Goal: Information Seeking & Learning: Learn about a topic

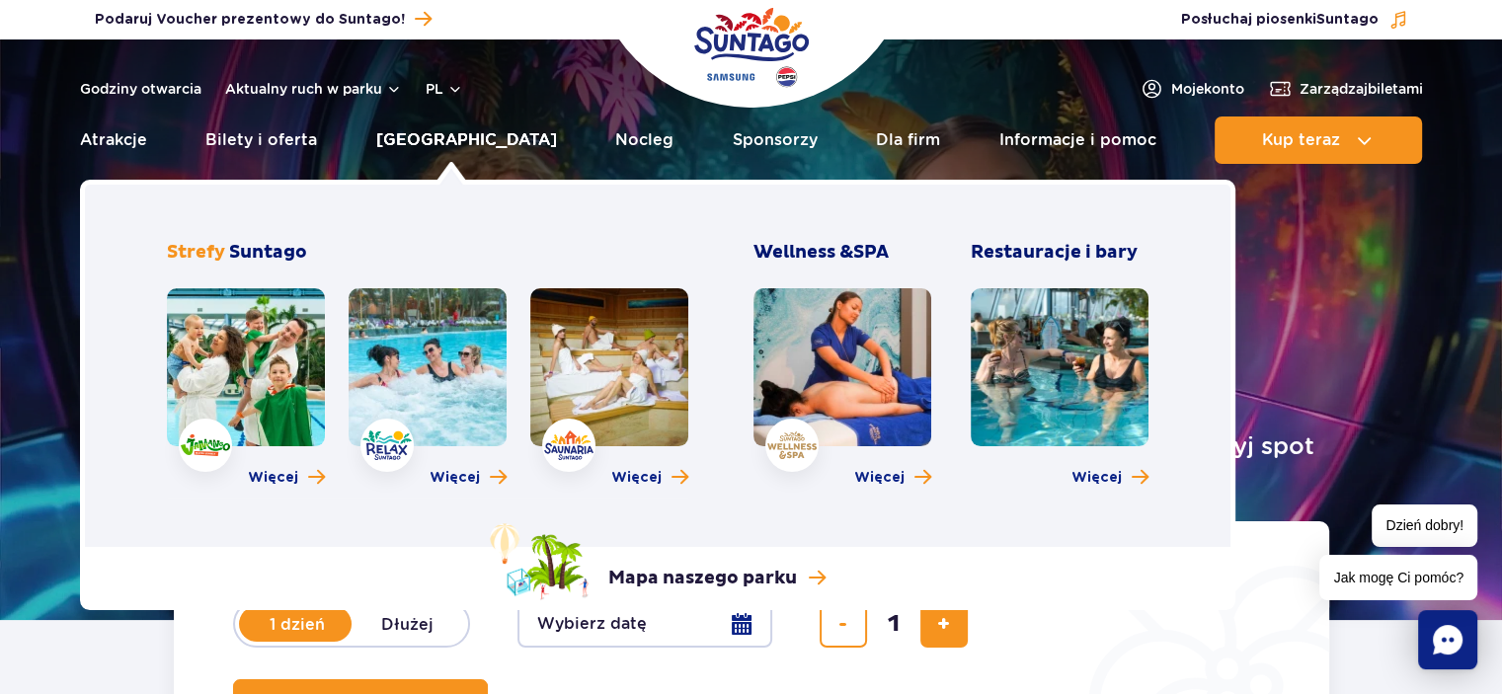
click at [454, 141] on link "[GEOGRAPHIC_DATA]" at bounding box center [466, 140] width 181 height 47
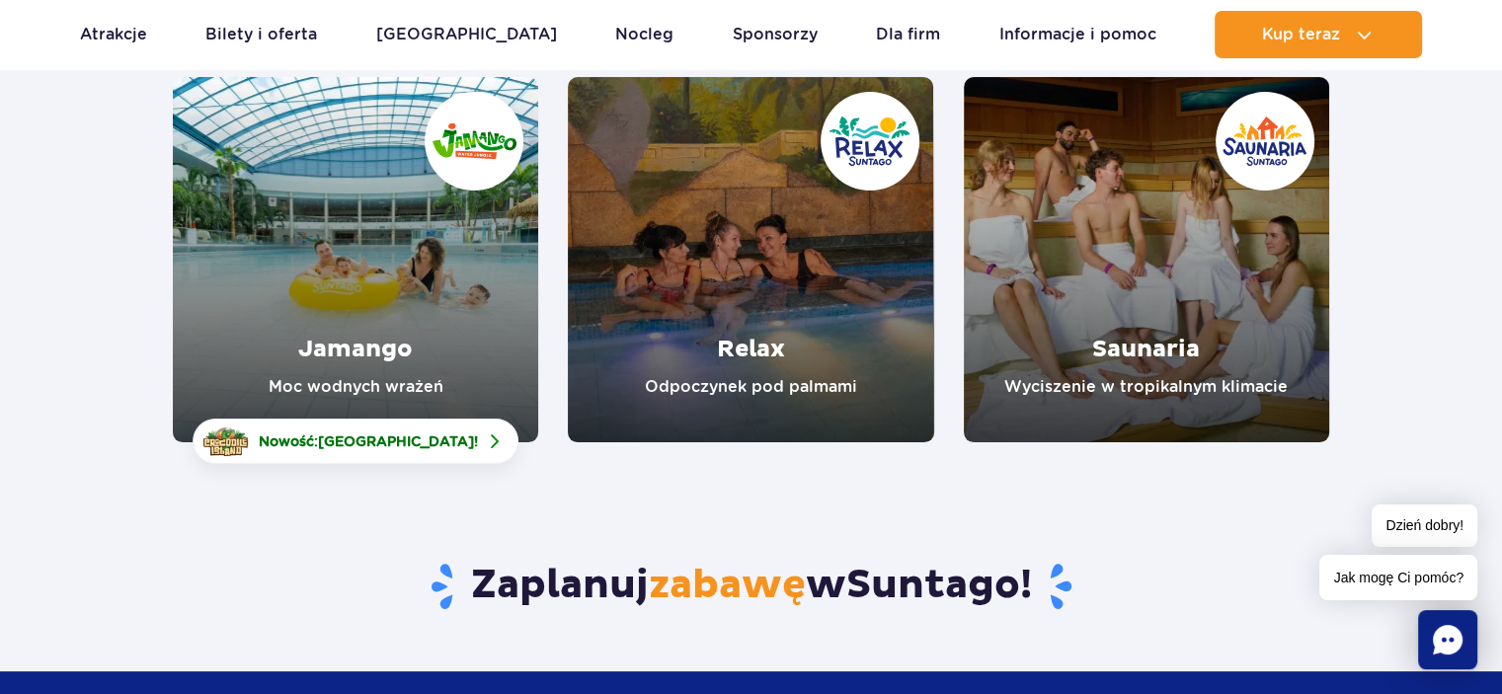
scroll to position [302, 0]
click at [1095, 282] on link "Saunaria" at bounding box center [1146, 259] width 365 height 365
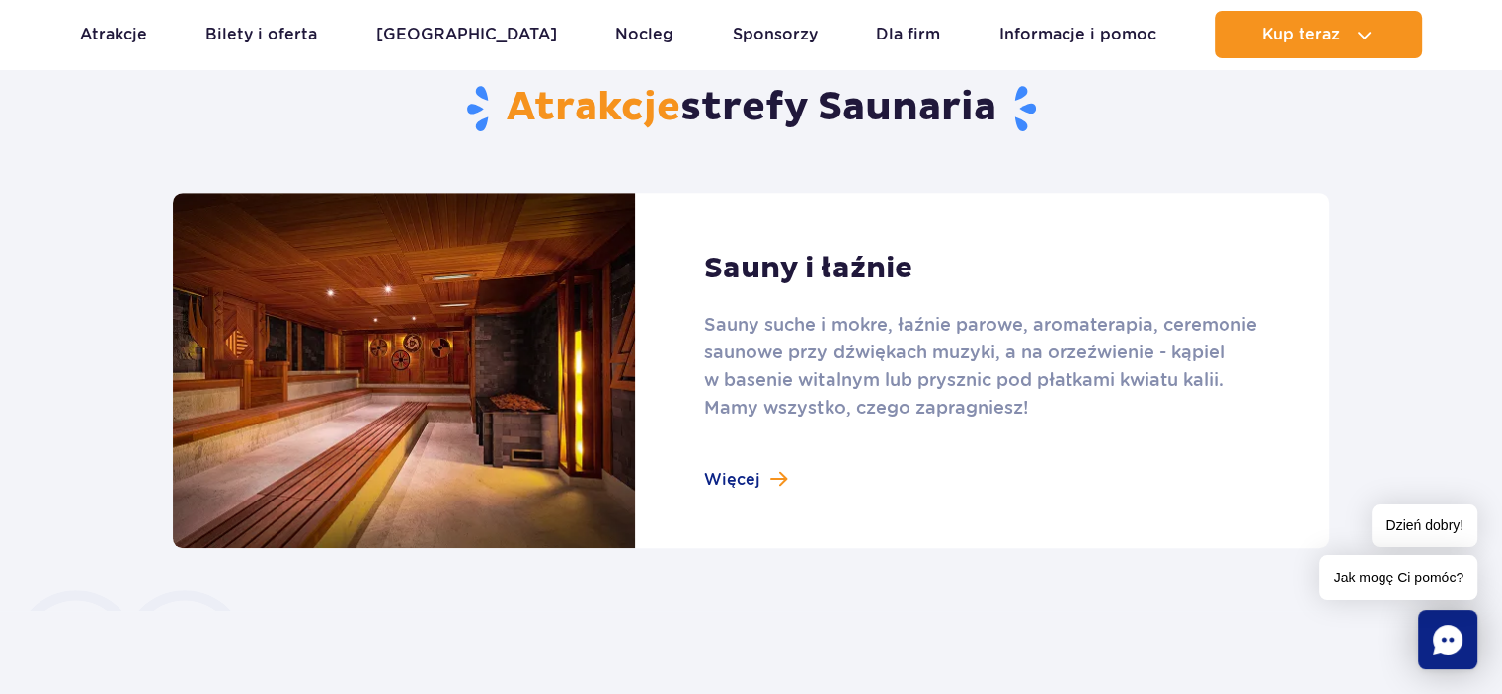
scroll to position [1237, 0]
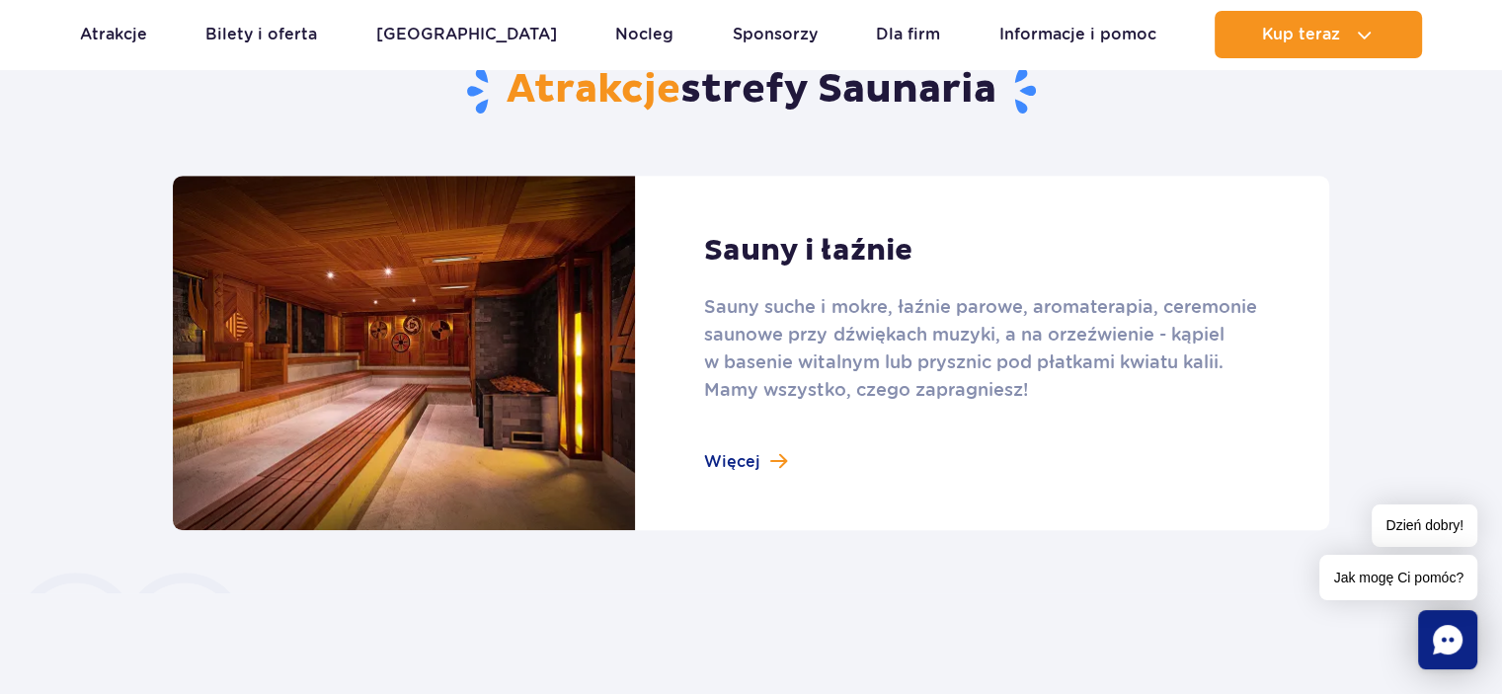
click at [739, 463] on link at bounding box center [751, 353] width 1157 height 355
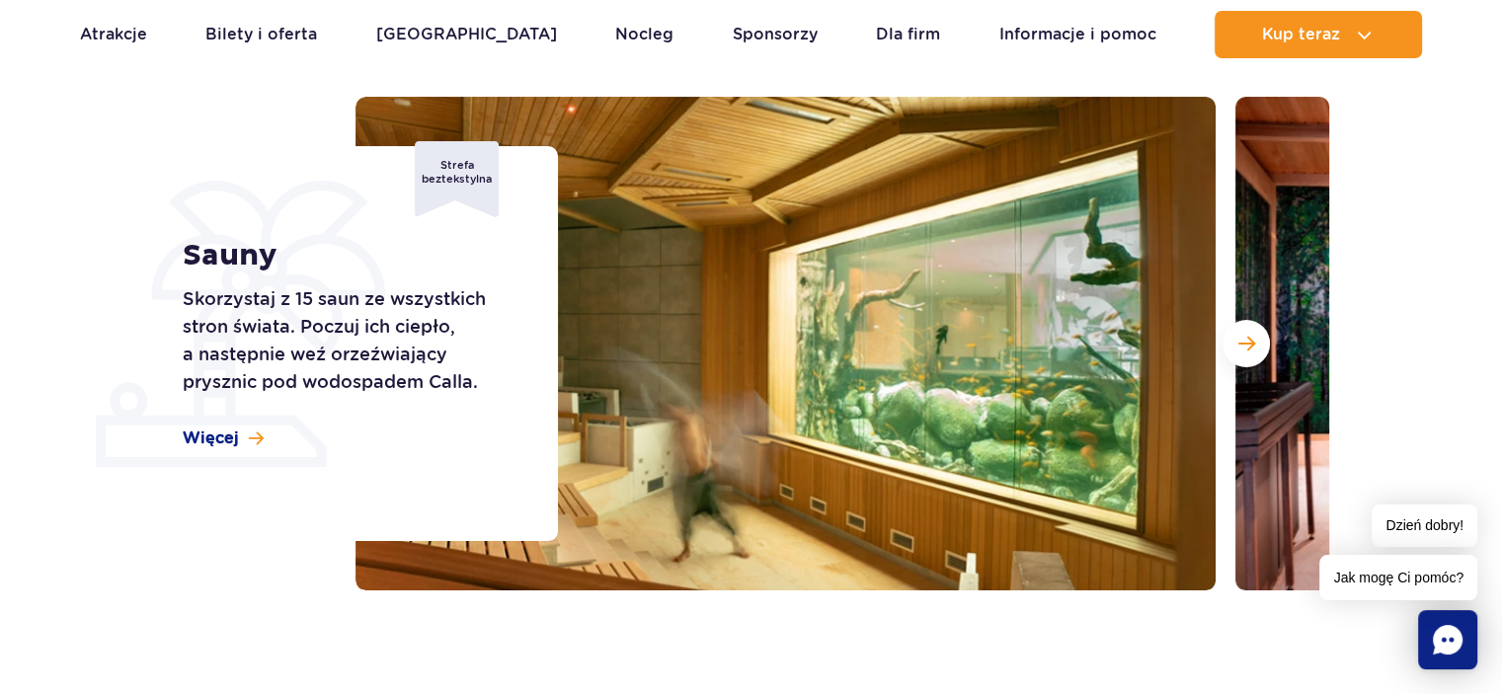
scroll to position [328, 0]
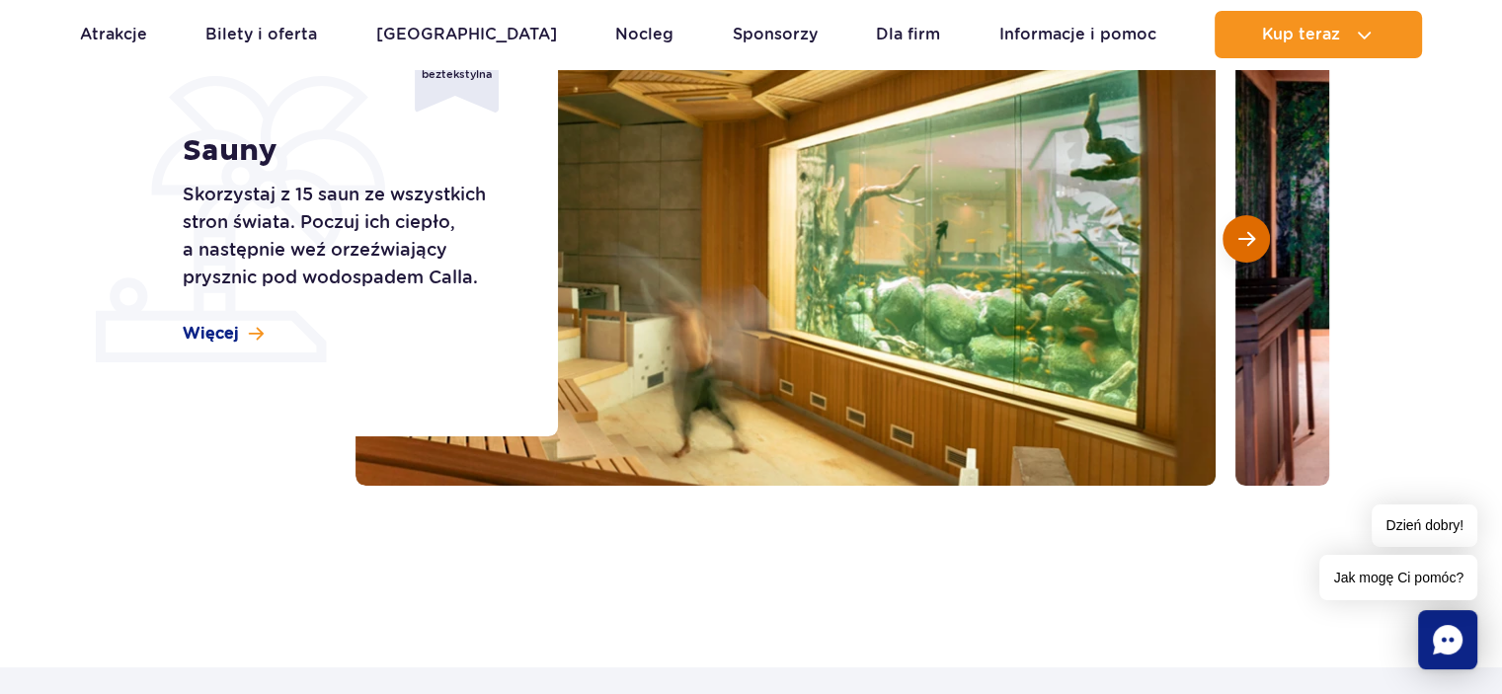
click at [1245, 234] on span "Następny slajd" at bounding box center [1247, 239] width 17 height 18
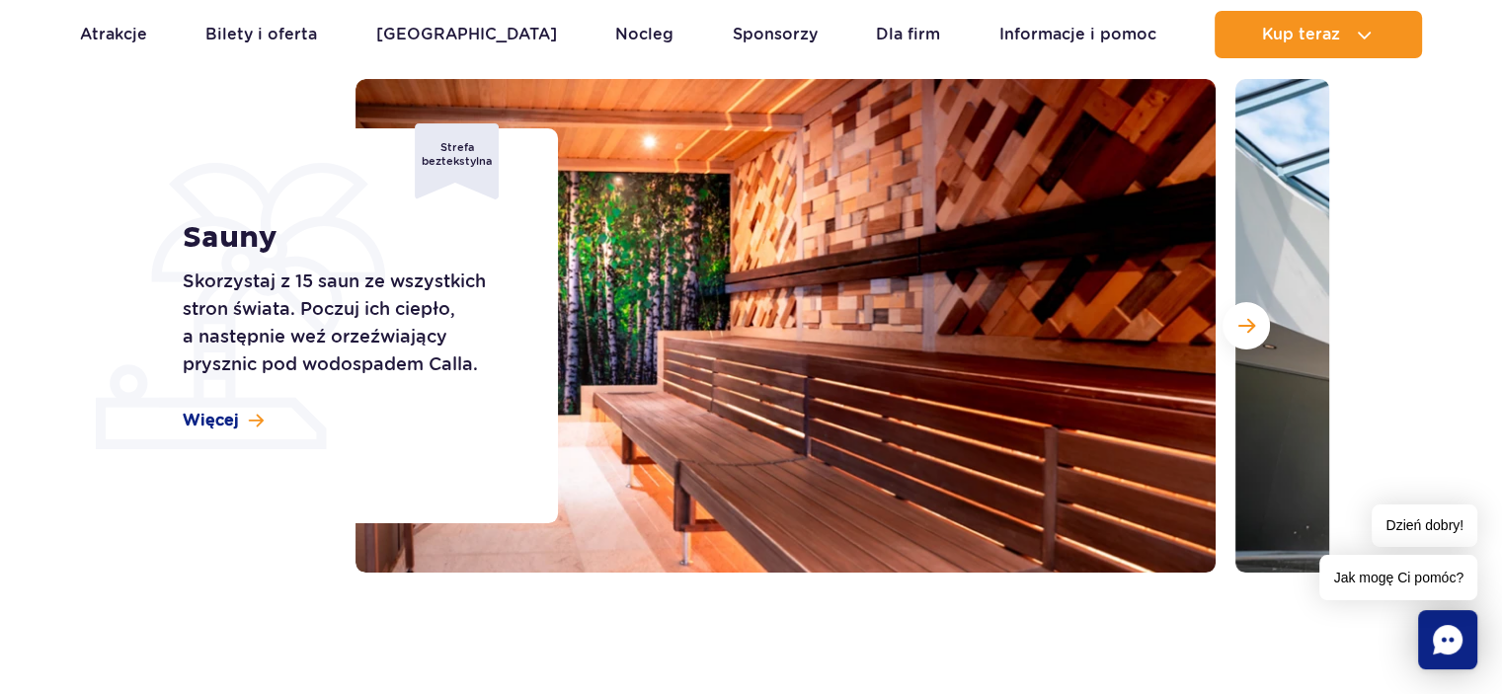
scroll to position [211, 0]
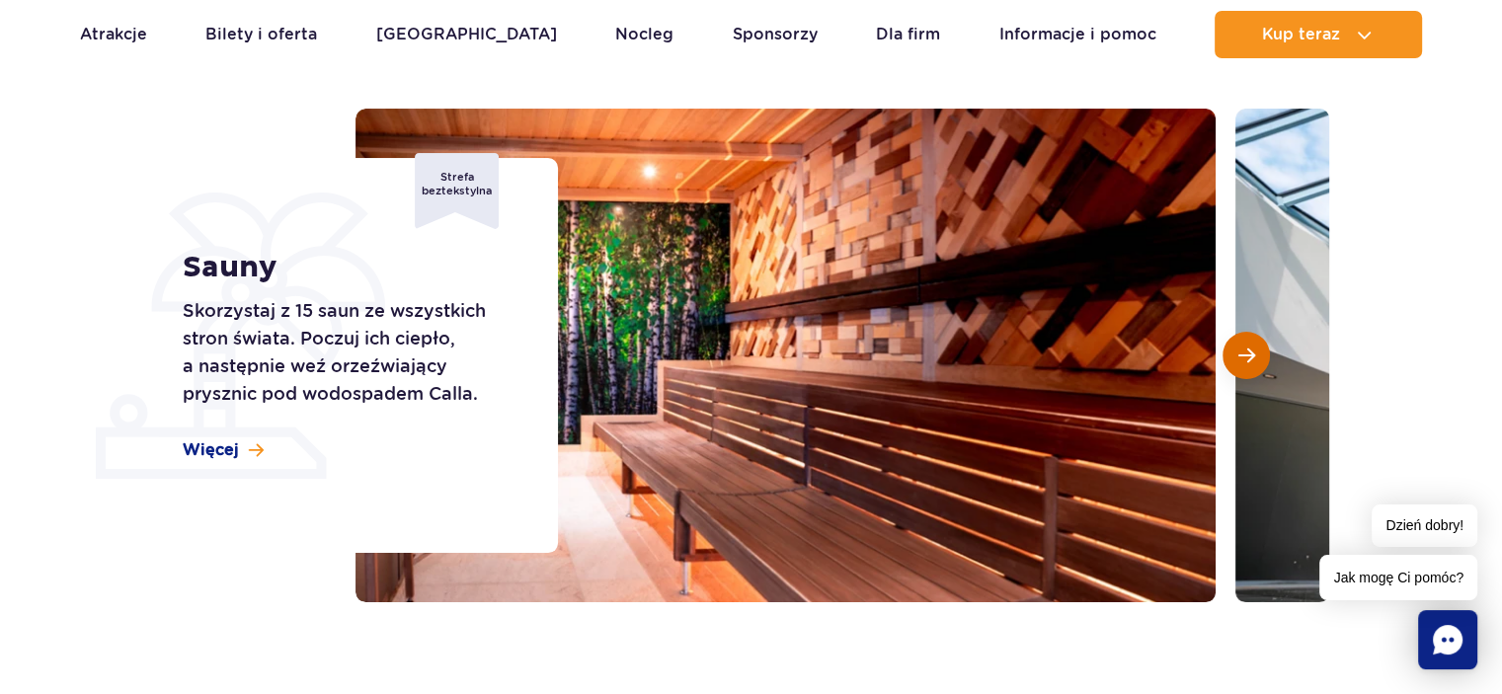
click at [1232, 356] on button "Następny slajd" at bounding box center [1246, 355] width 47 height 47
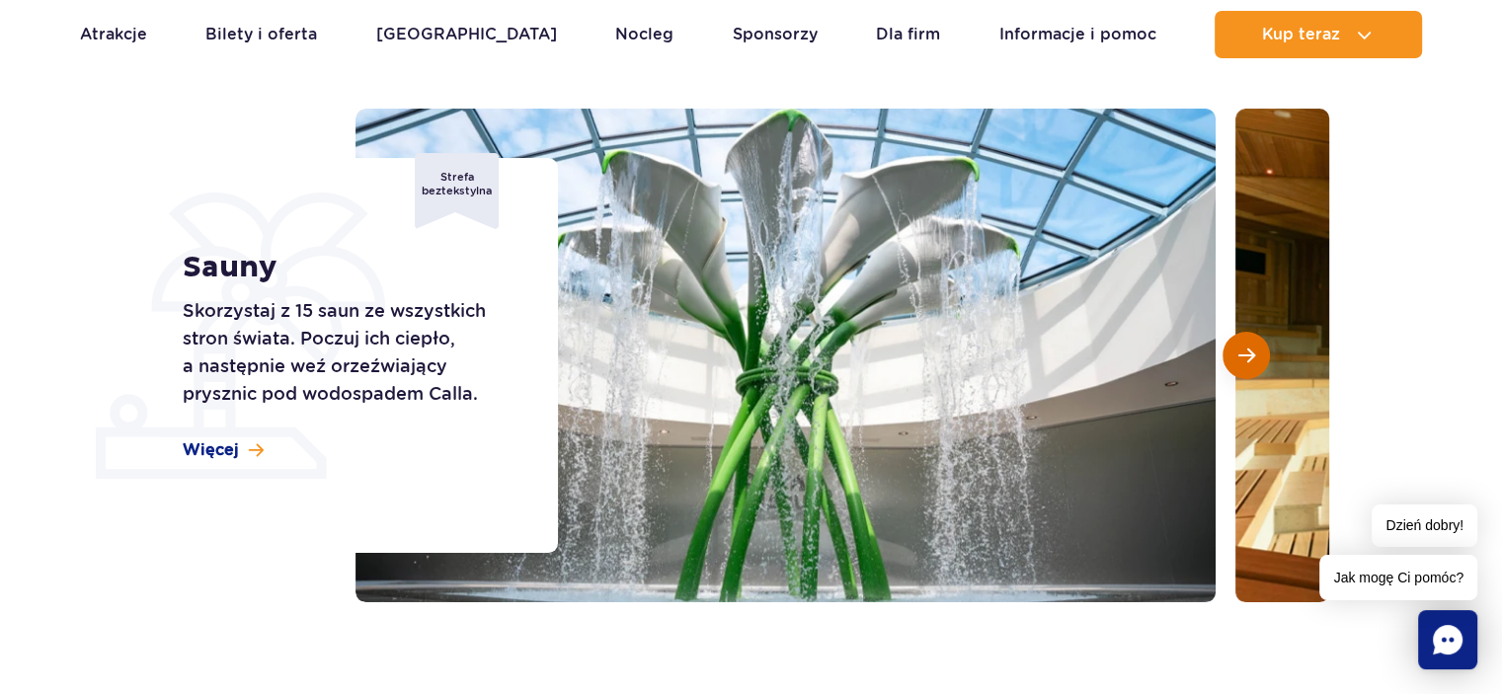
click at [1232, 356] on button "Następny slajd" at bounding box center [1246, 355] width 47 height 47
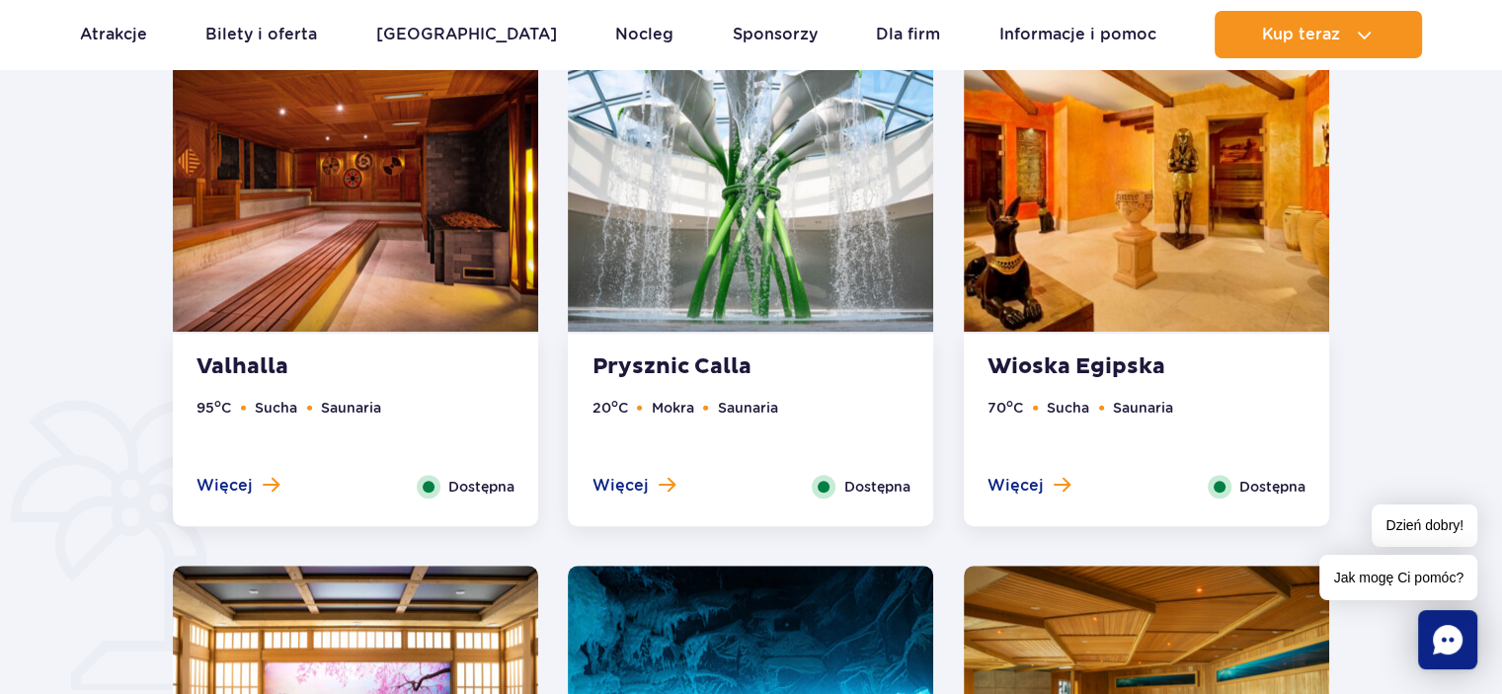
scroll to position [1185, 0]
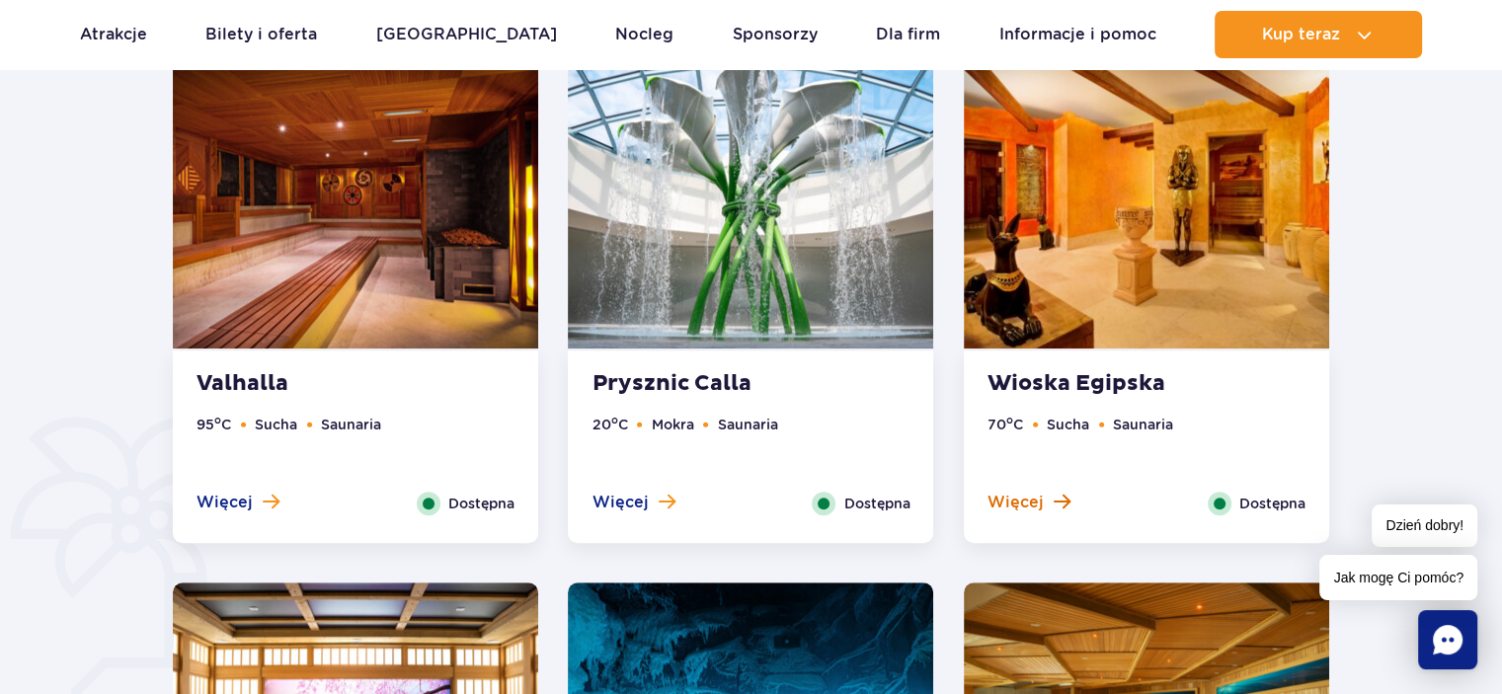
click at [1023, 498] on span "Więcej" at bounding box center [1016, 503] width 56 height 22
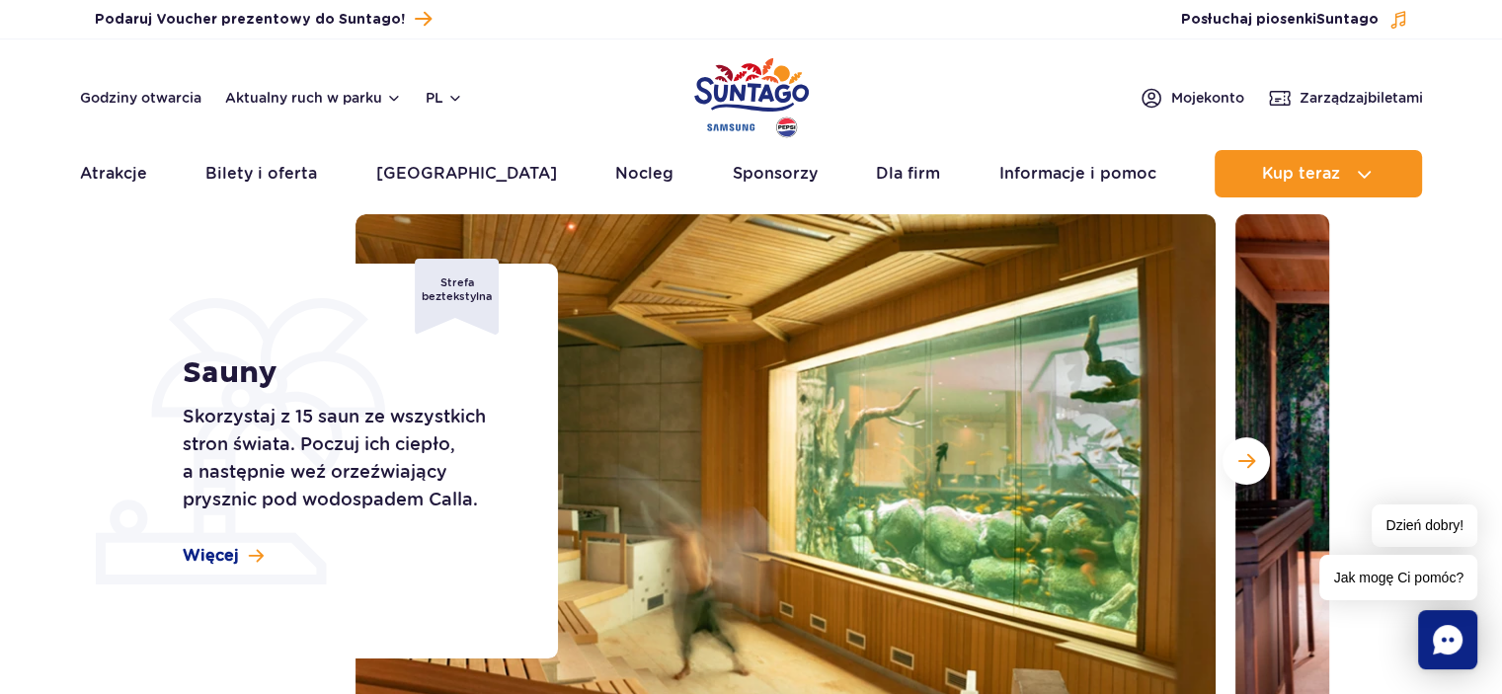
scroll to position [0, 0]
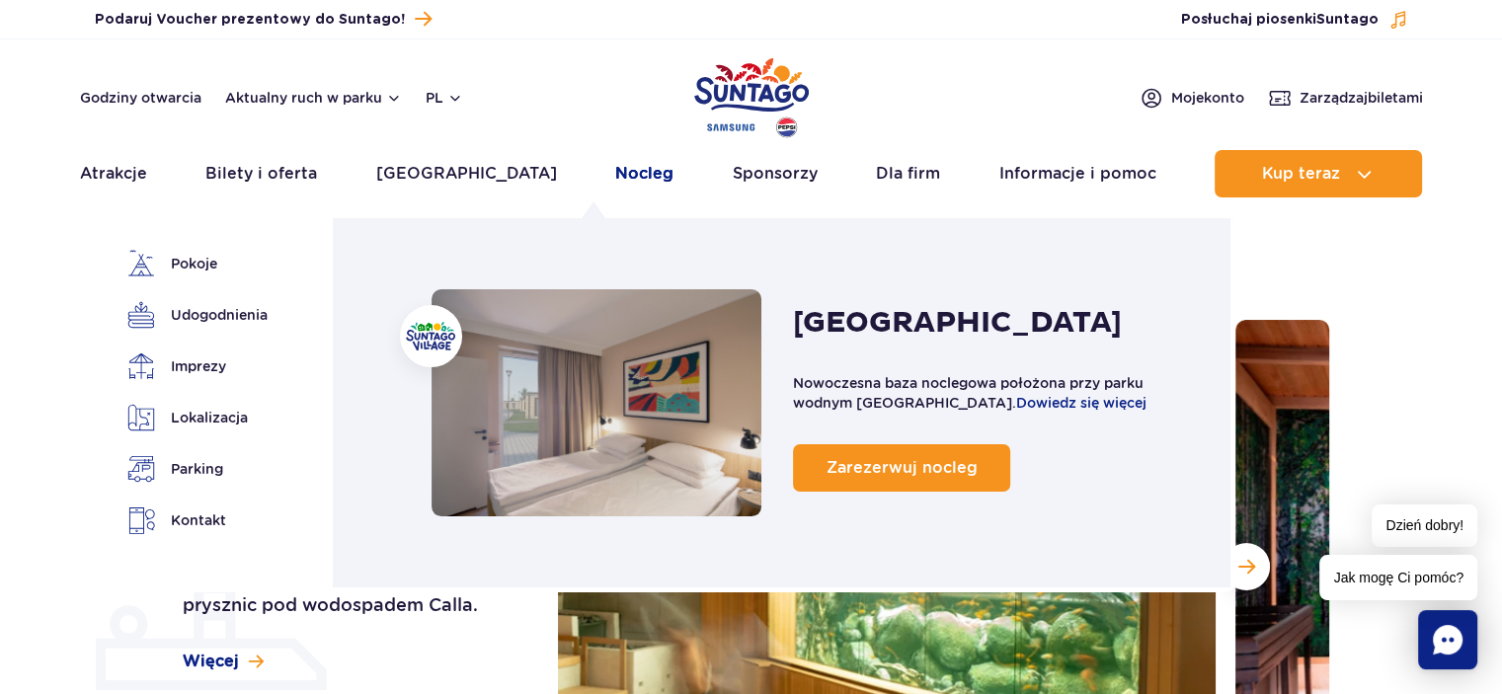
click at [615, 178] on link "Nocleg" at bounding box center [644, 173] width 58 height 47
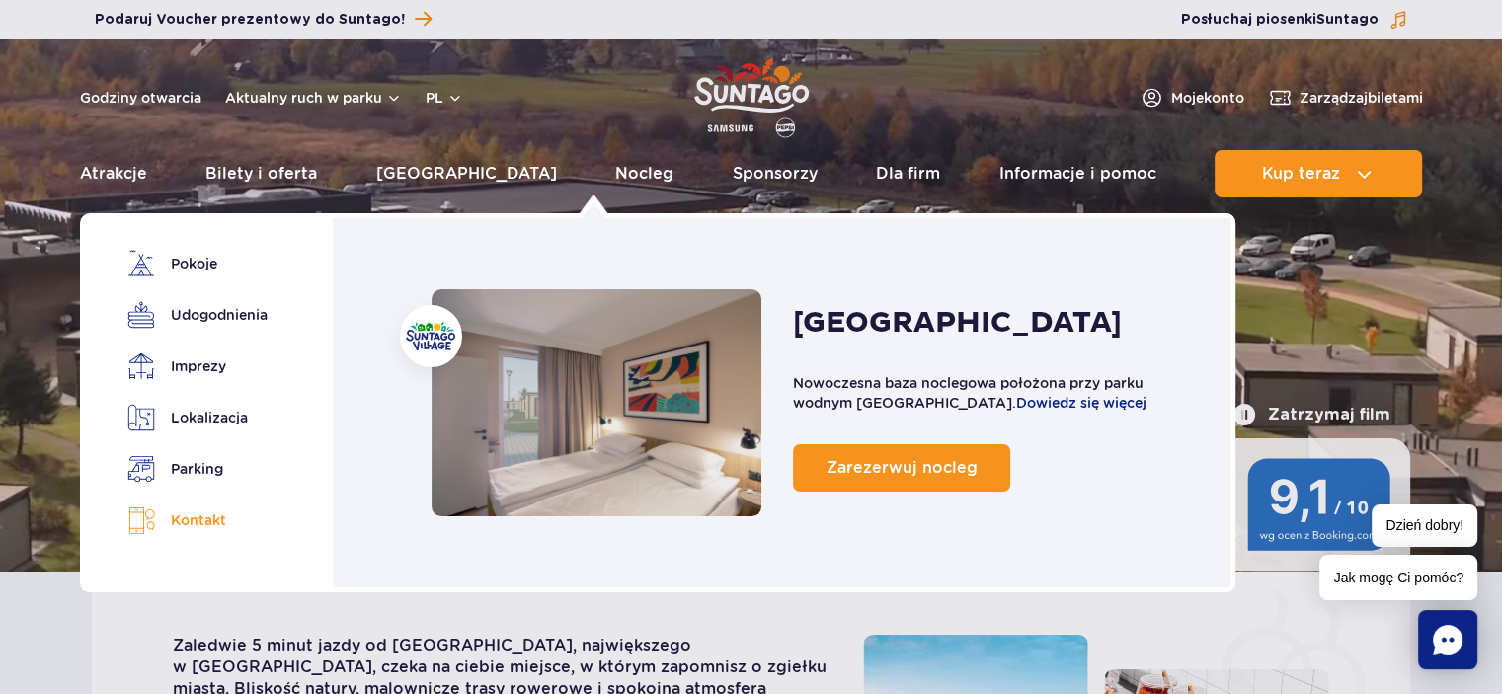
click at [206, 524] on link "Kontakt" at bounding box center [193, 521] width 133 height 29
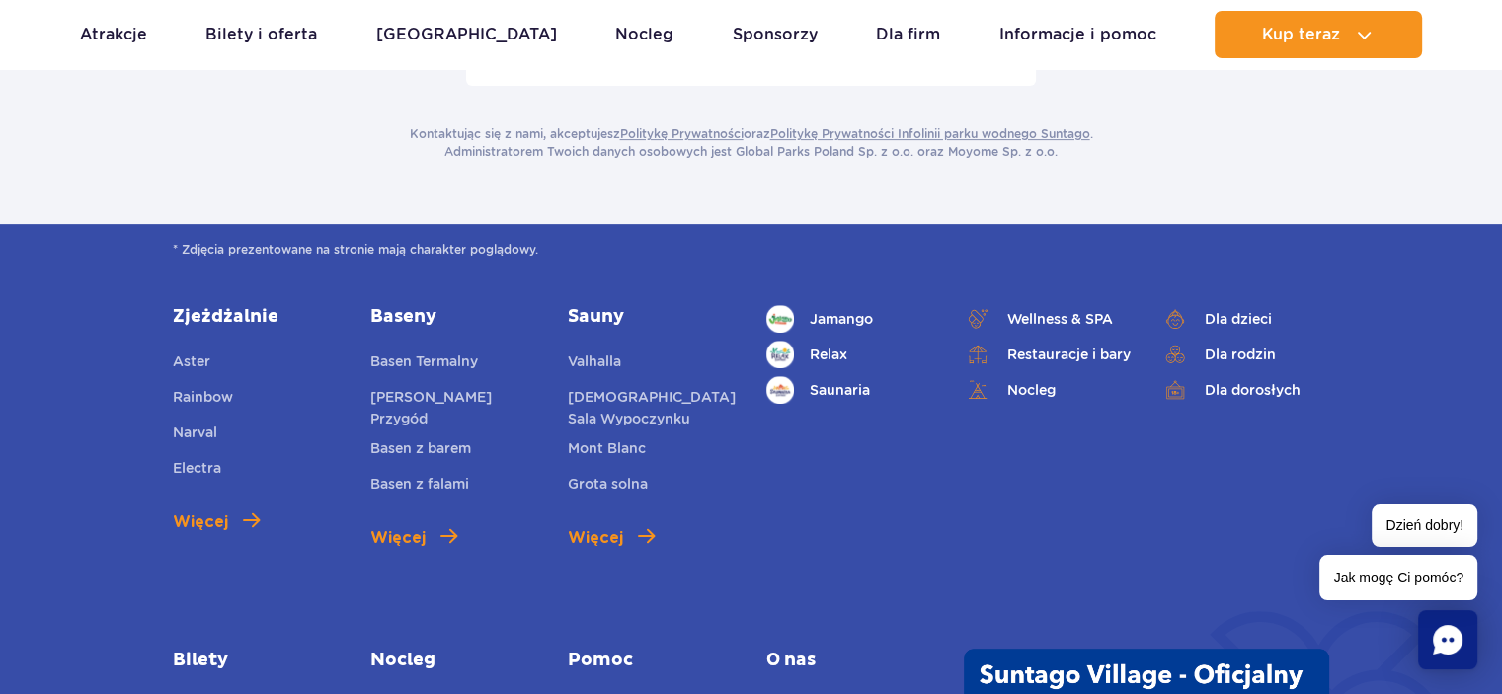
scroll to position [749, 0]
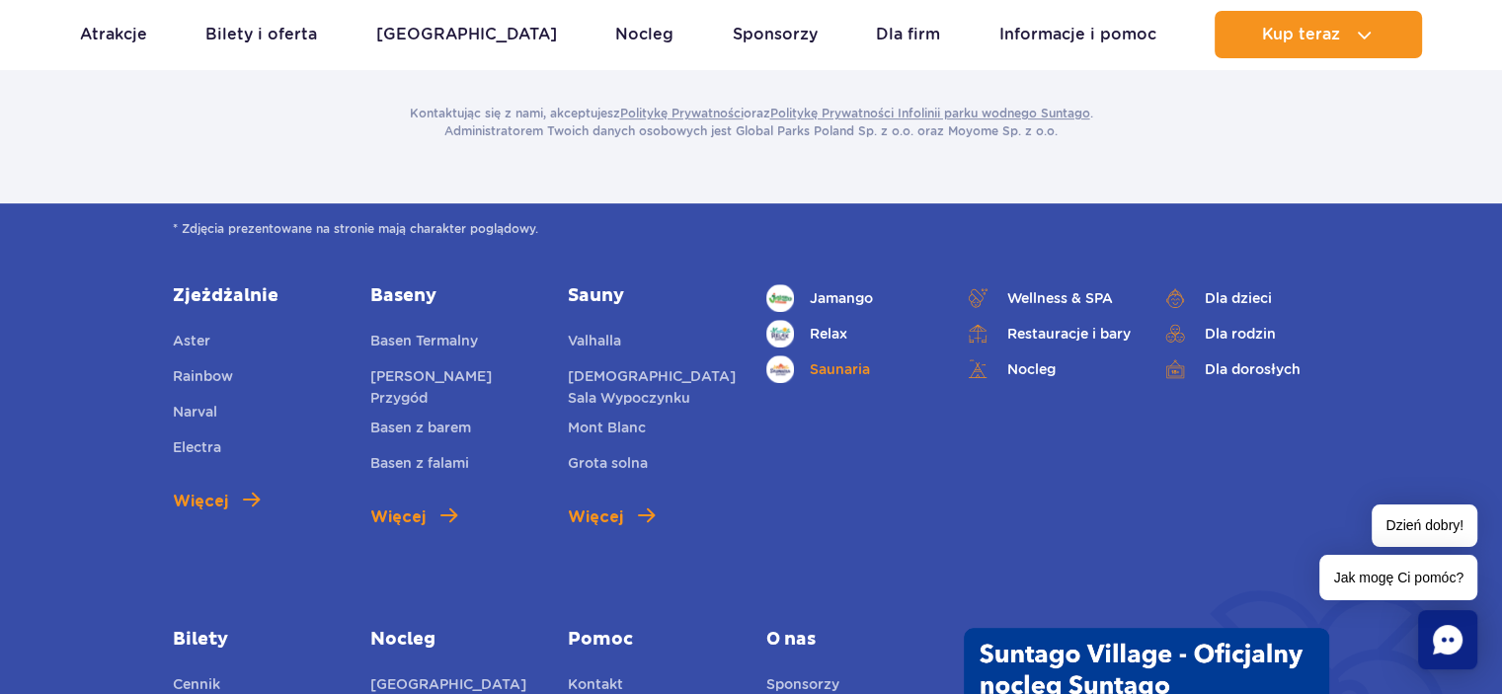
click at [837, 356] on link "Saunaria" at bounding box center [851, 370] width 168 height 28
click at [834, 356] on link "Saunaria" at bounding box center [851, 370] width 168 height 28
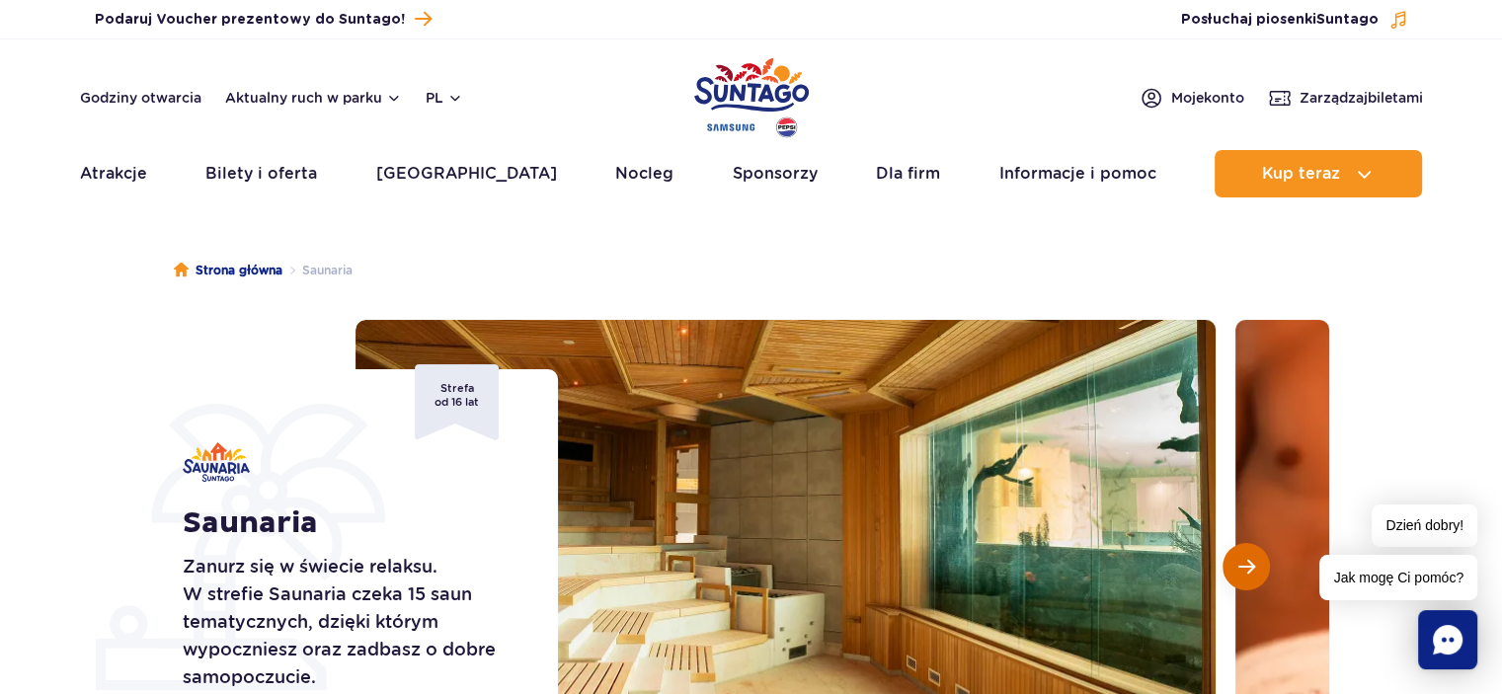
click at [1242, 563] on span "Następny slajd" at bounding box center [1247, 567] width 17 height 18
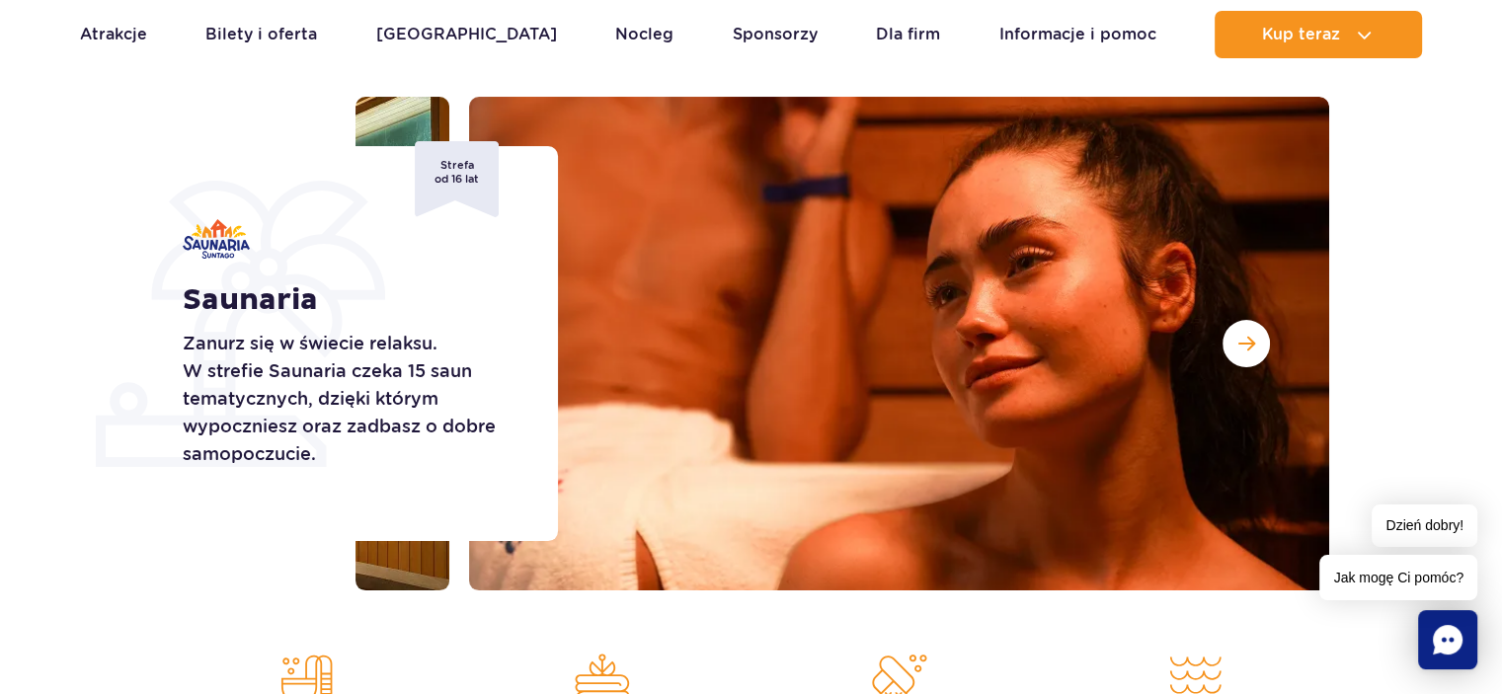
scroll to position [277, 0]
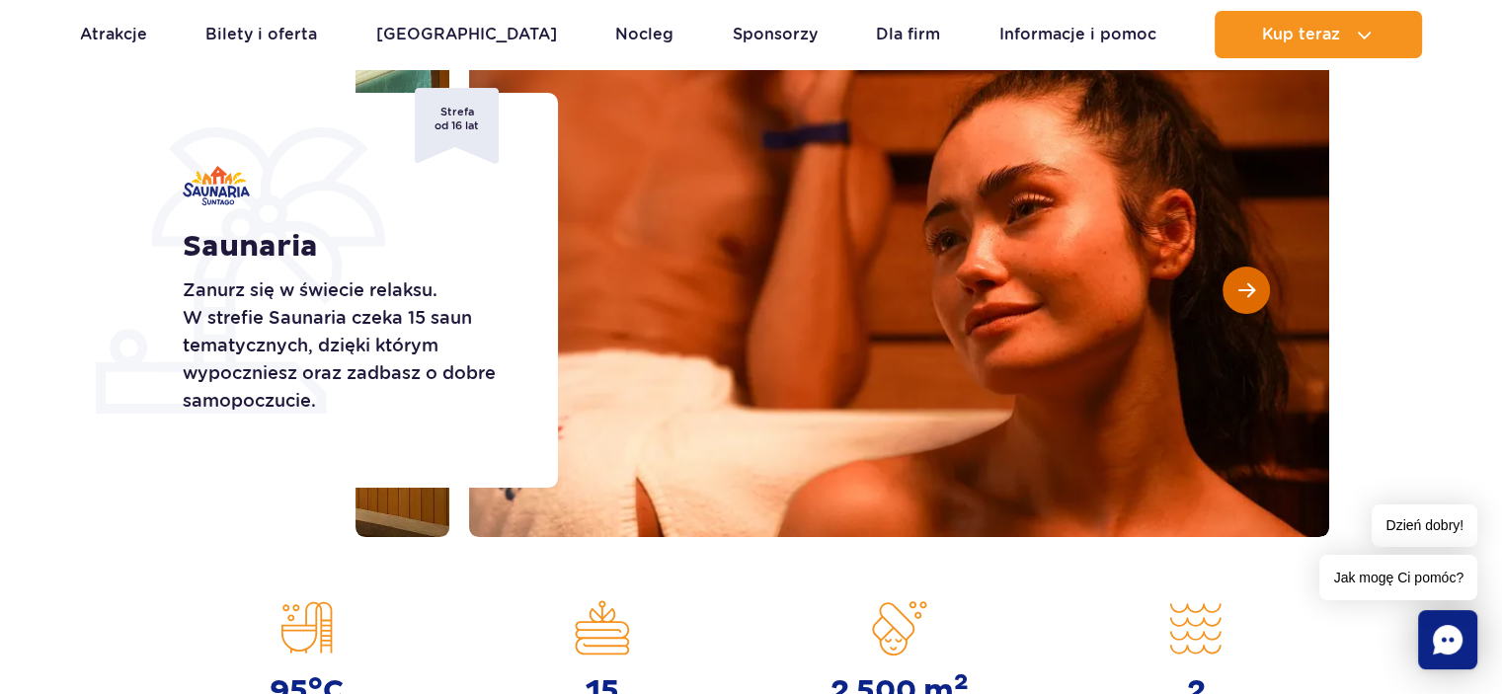
click at [1245, 282] on span "Następny slajd" at bounding box center [1247, 291] width 17 height 18
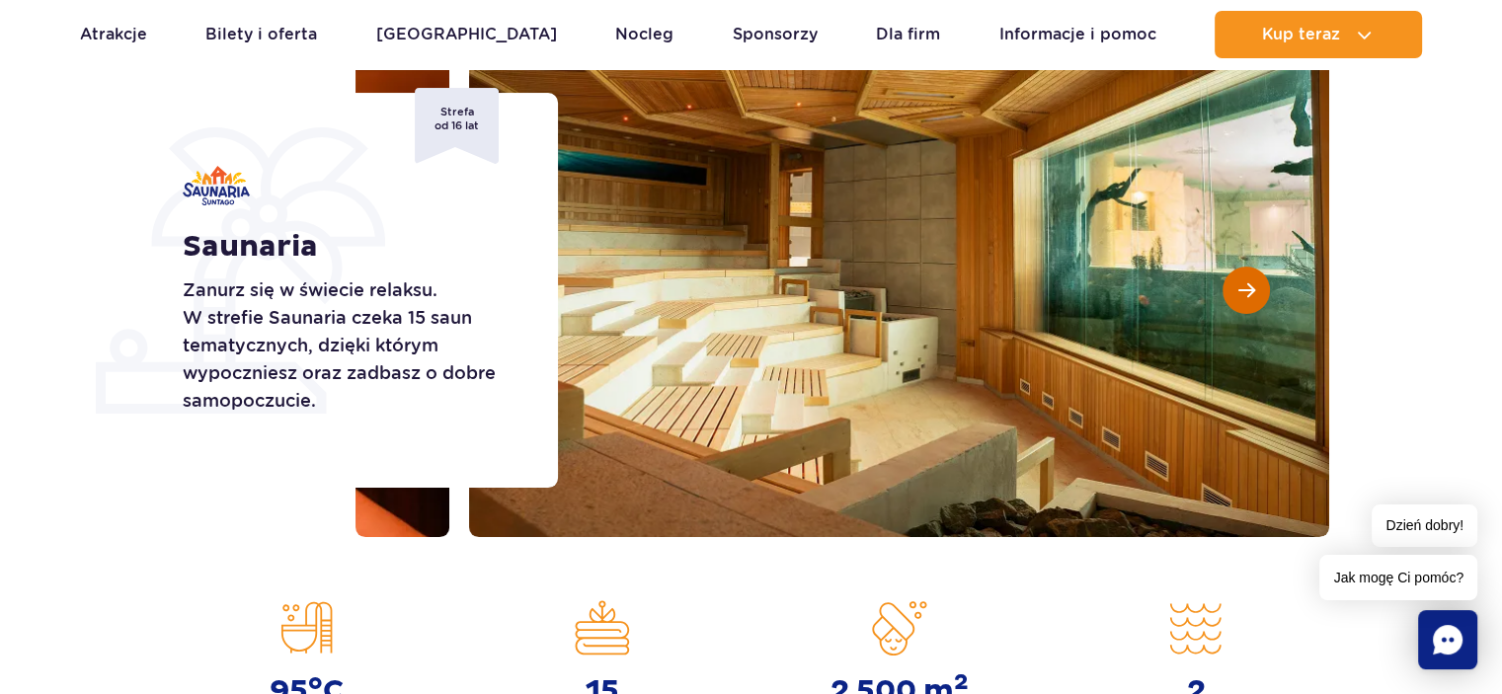
click at [1245, 282] on span "Następny slajd" at bounding box center [1247, 291] width 17 height 18
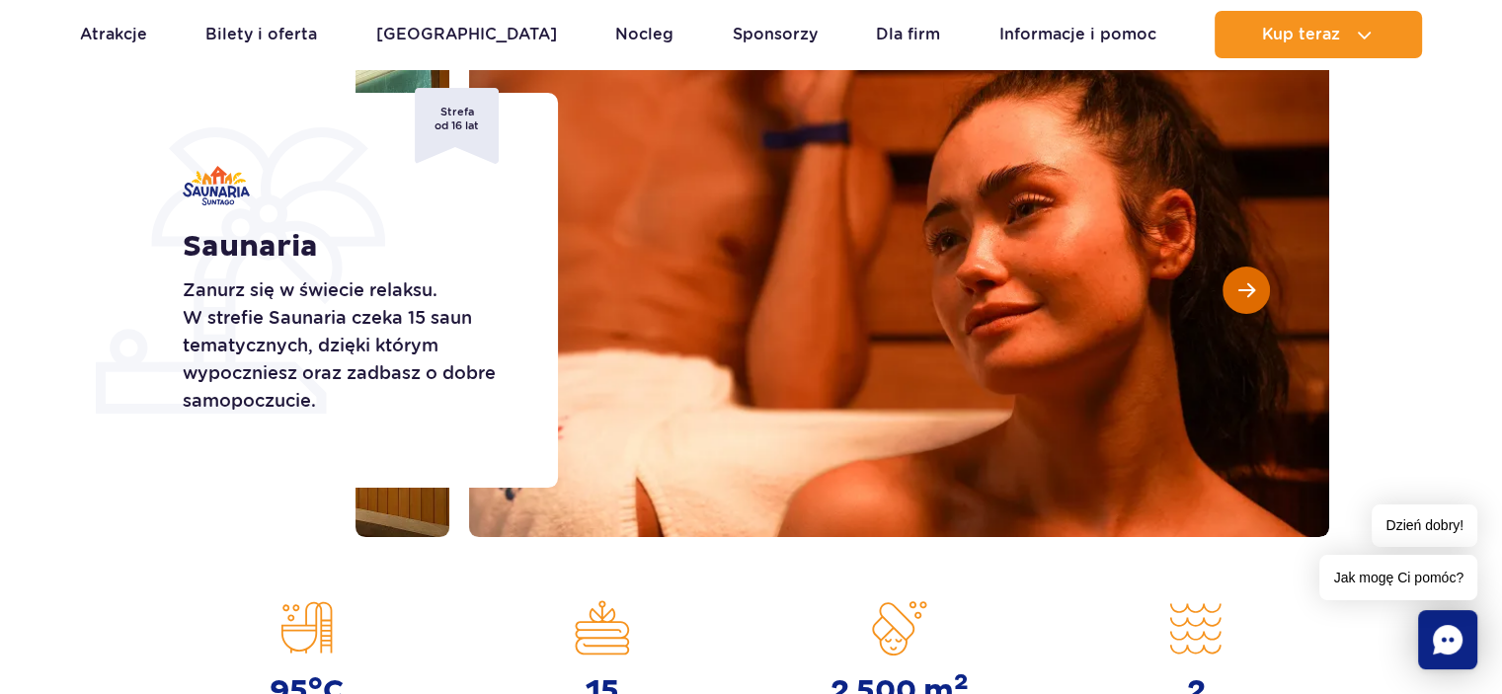
click at [1245, 282] on span "Następny slajd" at bounding box center [1247, 291] width 17 height 18
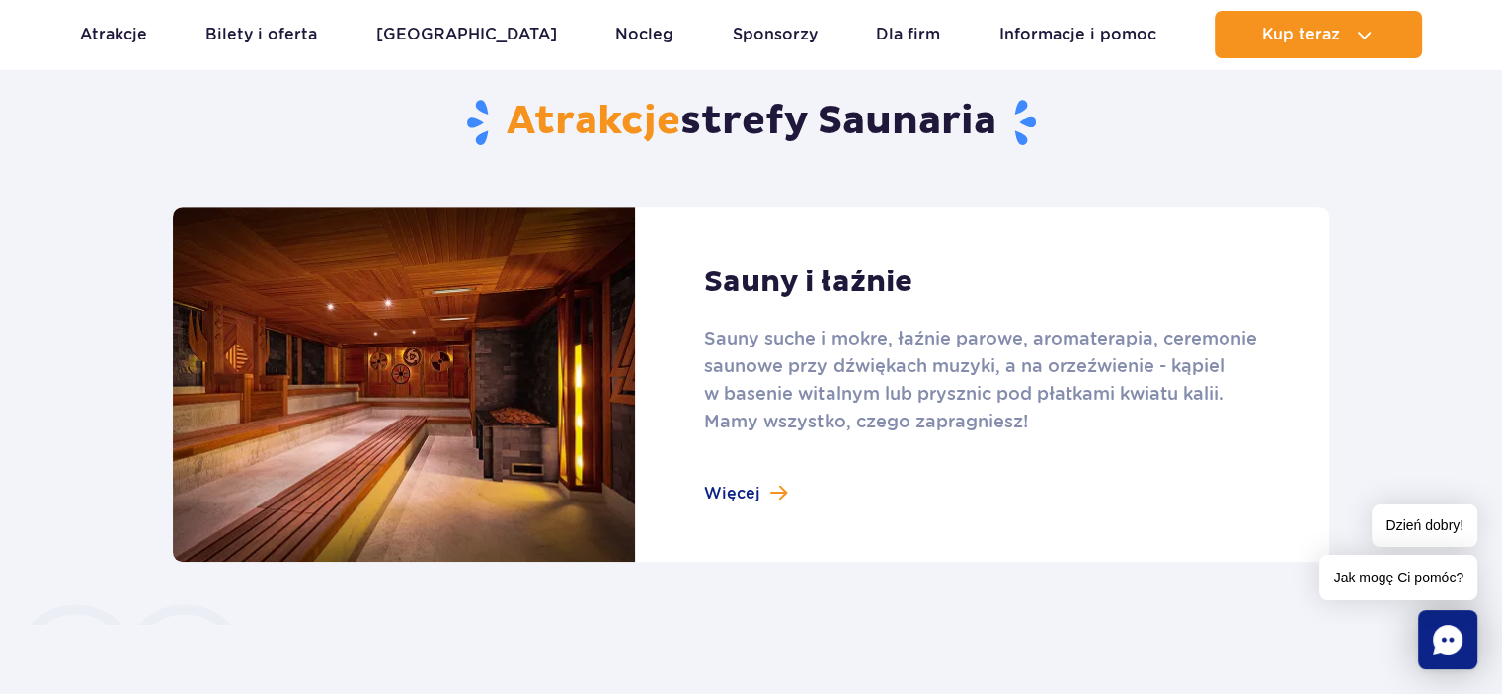
scroll to position [1224, 0]
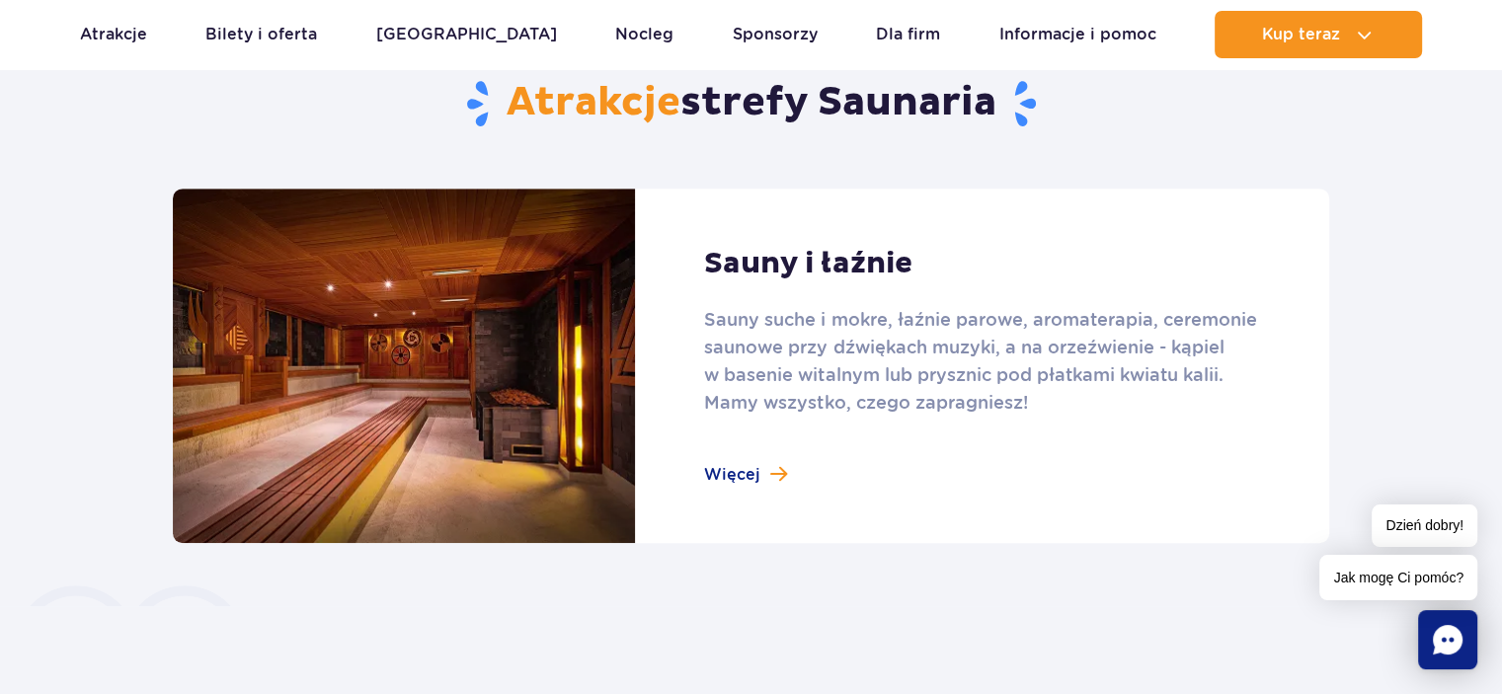
click at [748, 471] on link at bounding box center [751, 366] width 1157 height 355
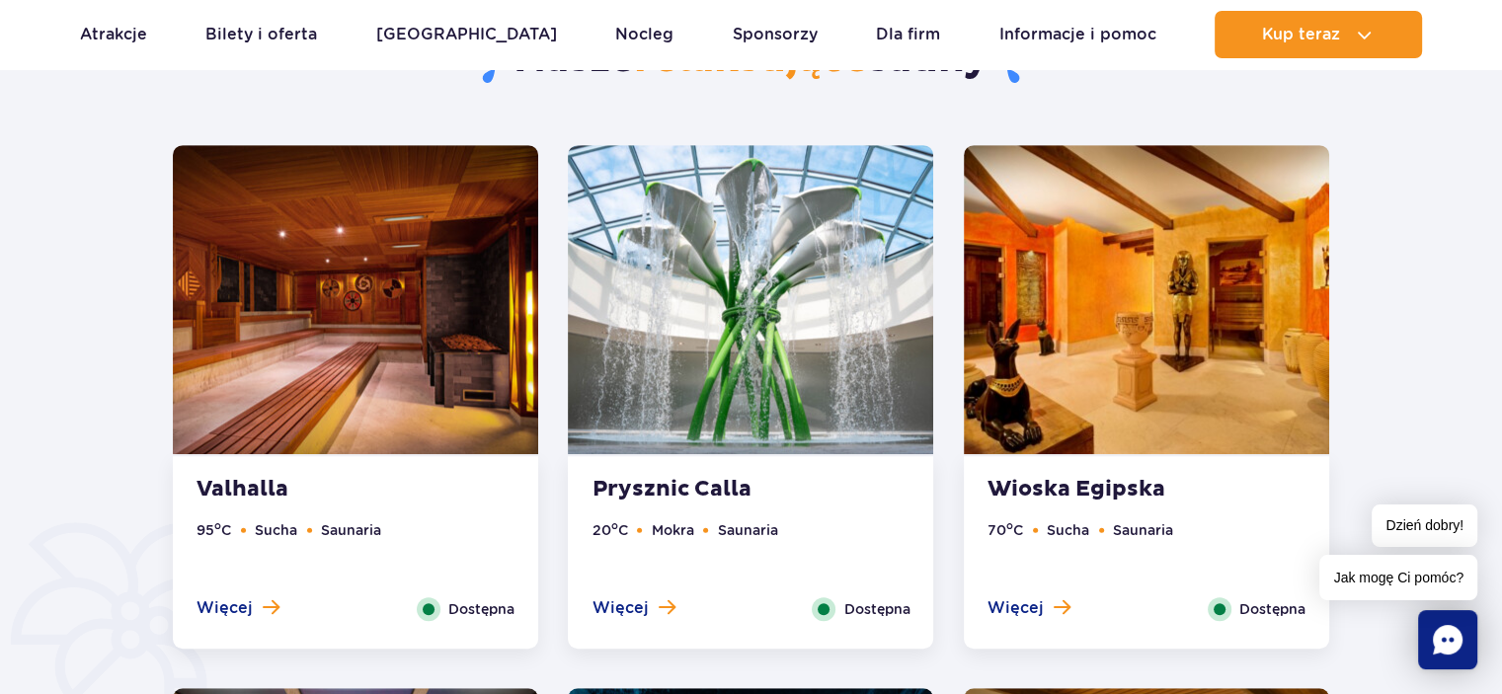
scroll to position [1119, 0]
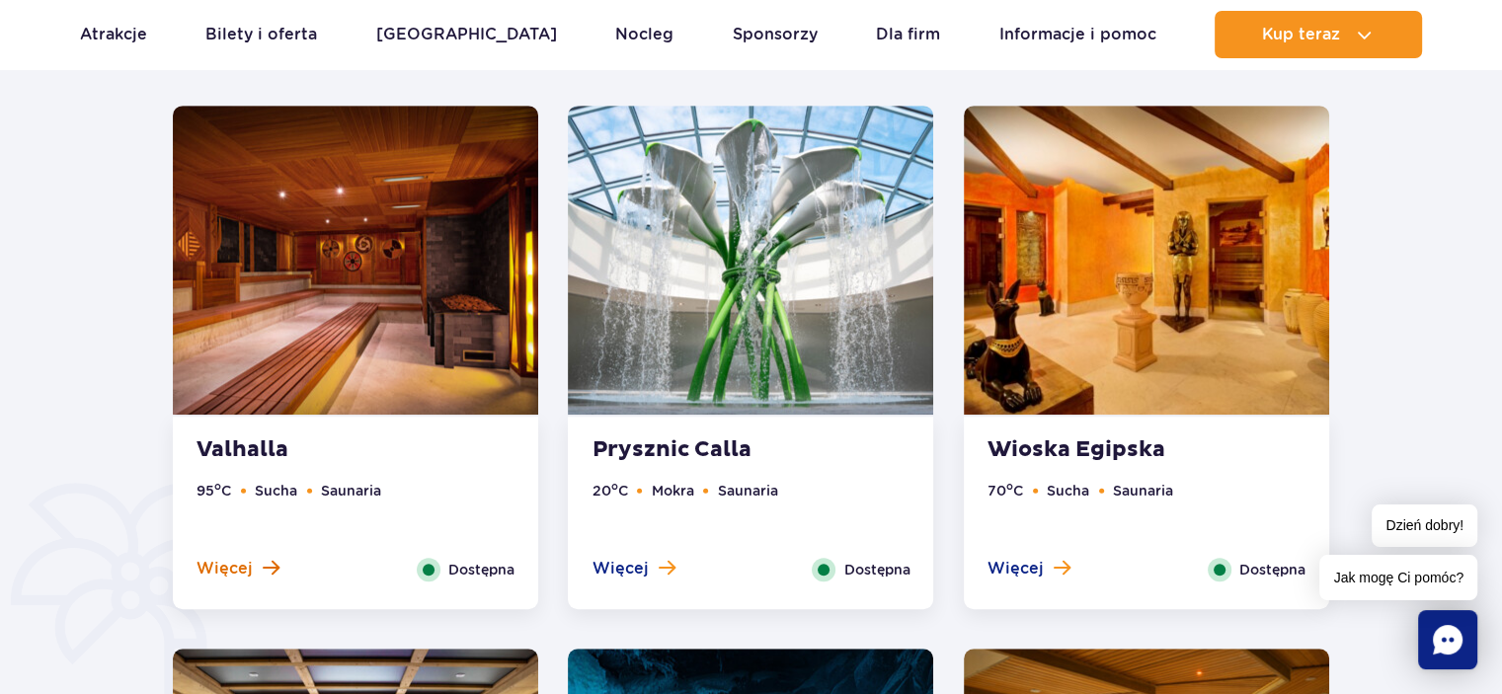
click at [239, 561] on span "Więcej" at bounding box center [225, 569] width 56 height 22
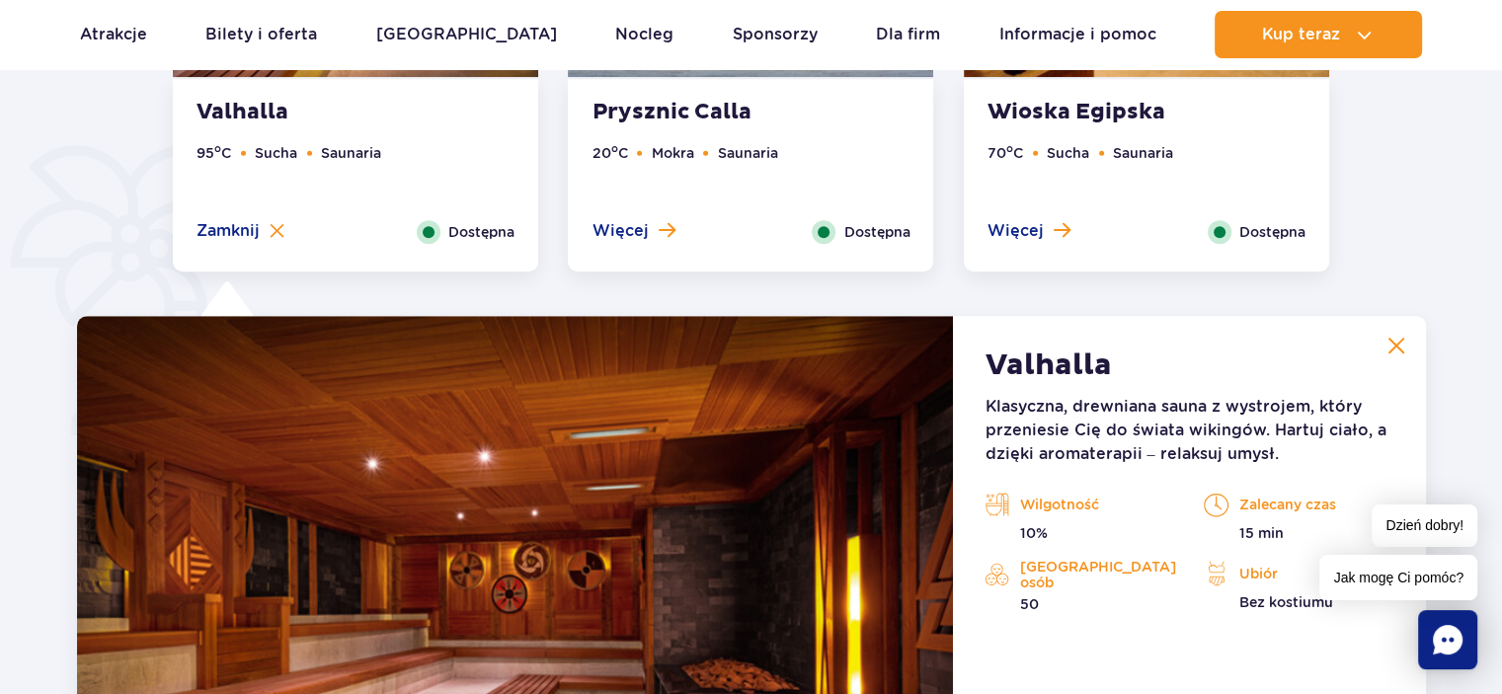
scroll to position [1655, 0]
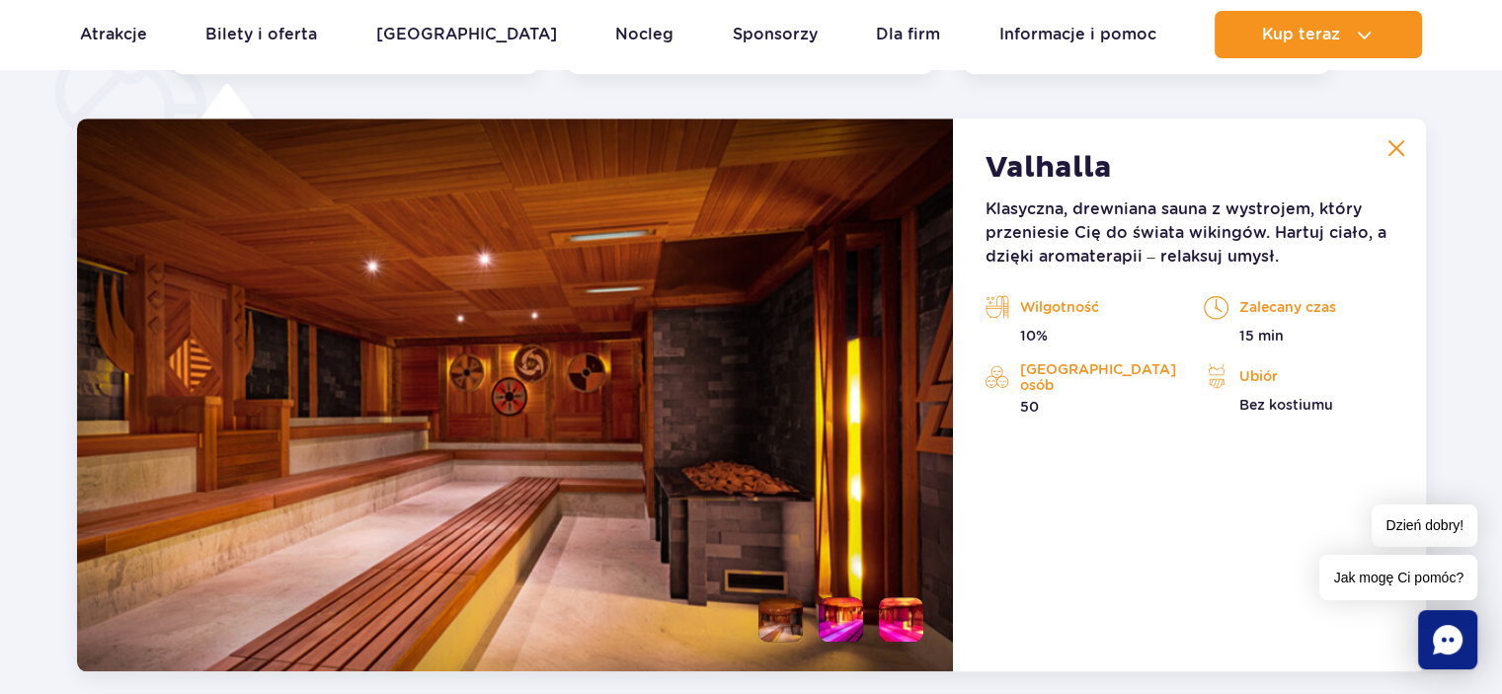
click at [838, 615] on li at bounding box center [841, 620] width 44 height 44
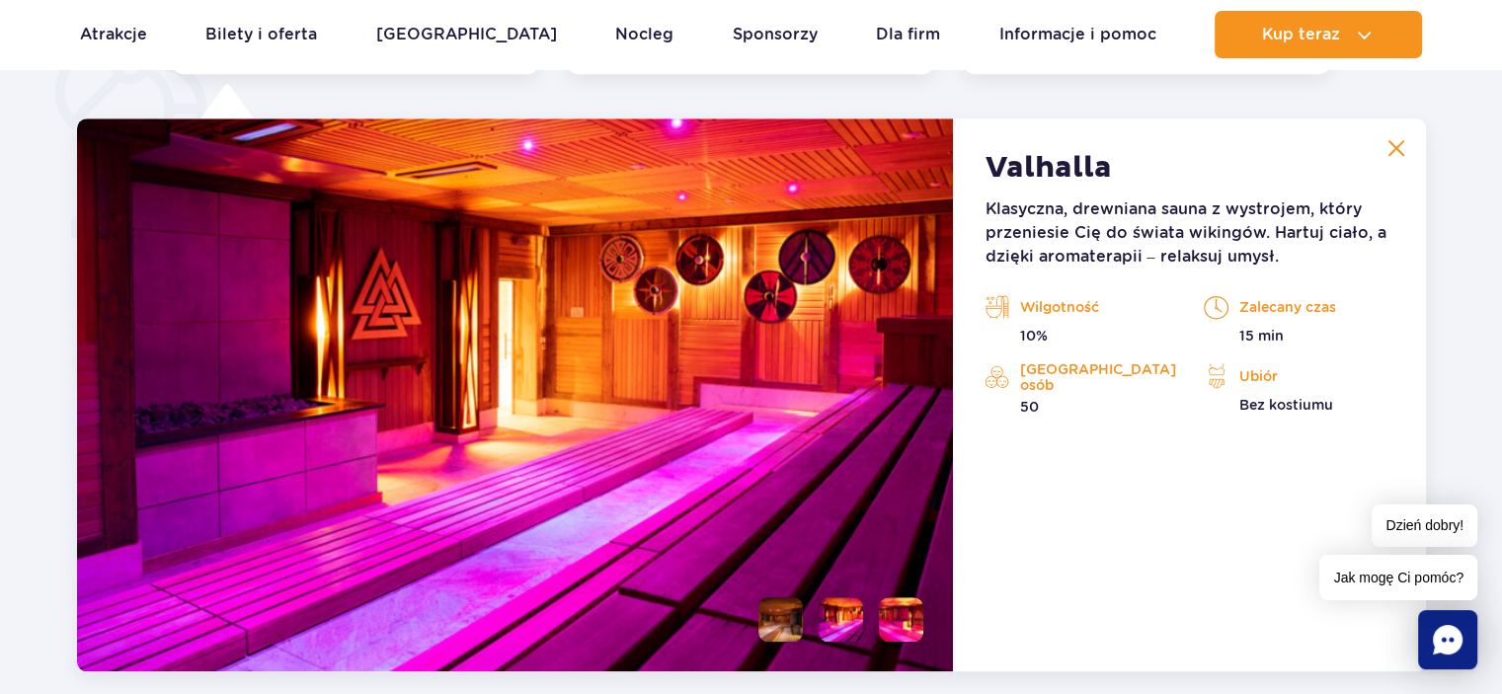
click at [910, 618] on li at bounding box center [901, 620] width 44 height 44
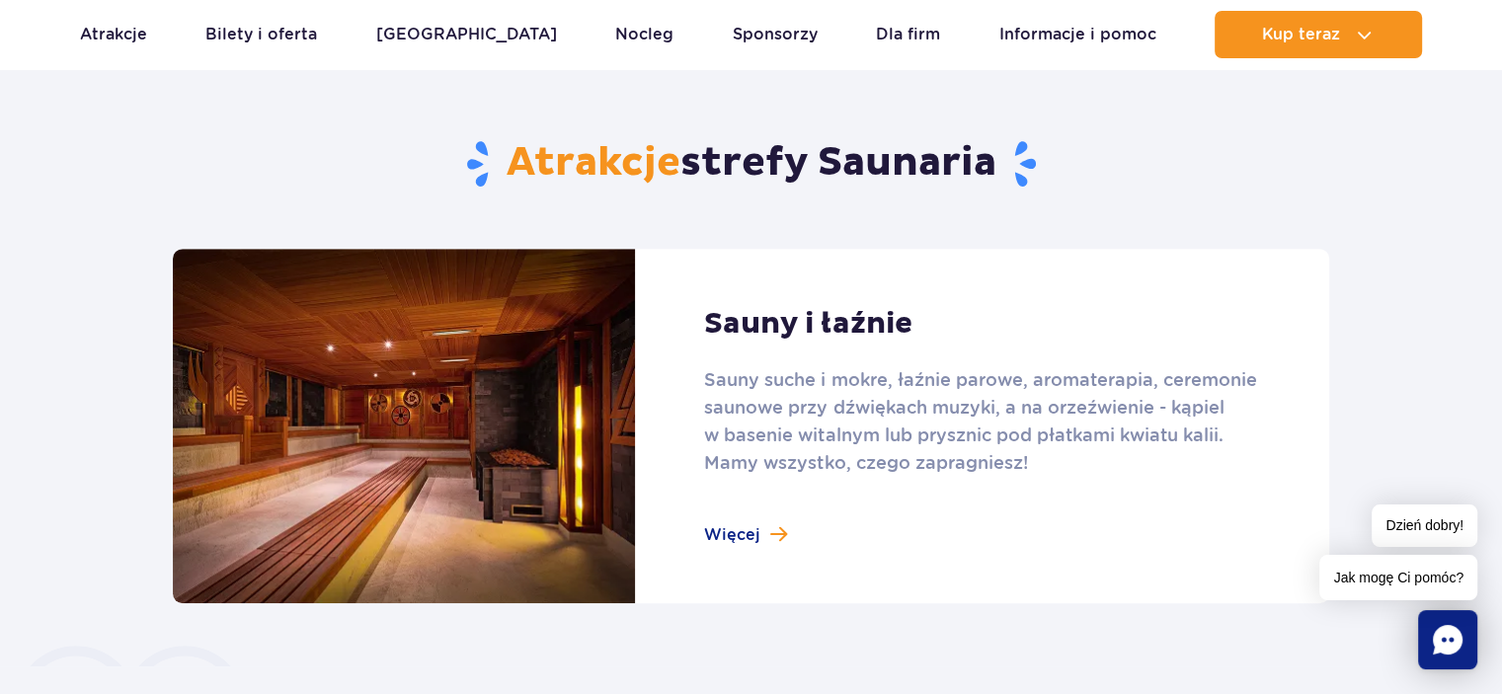
scroll to position [1177, 0]
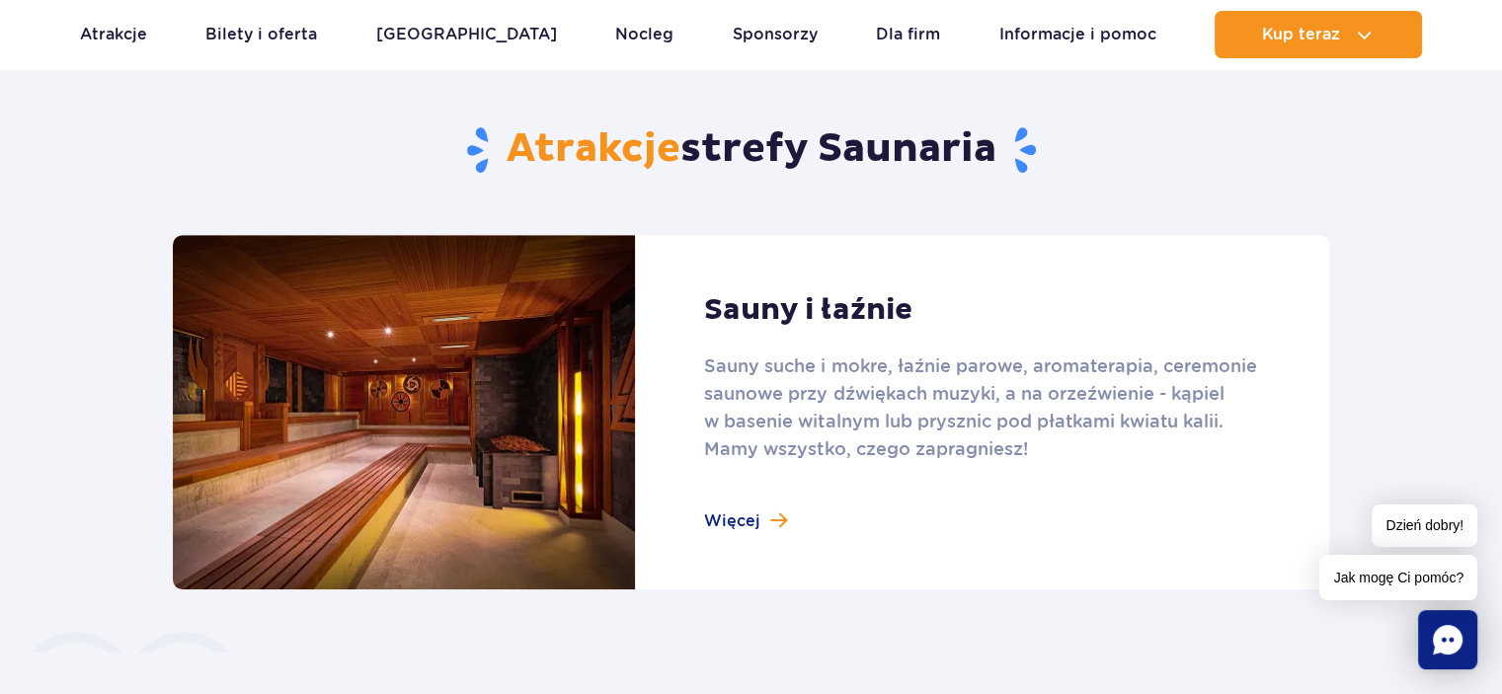
click at [743, 516] on link at bounding box center [751, 412] width 1157 height 355
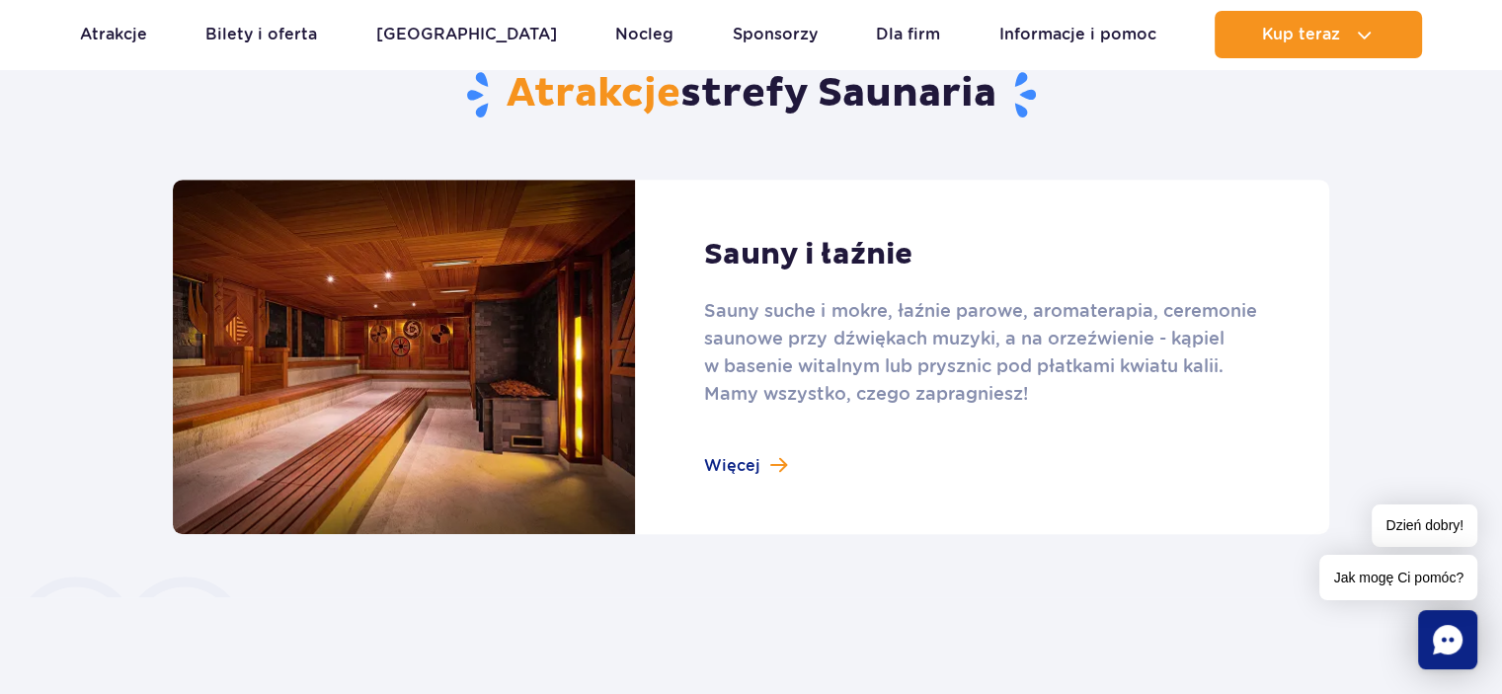
scroll to position [1205, 0]
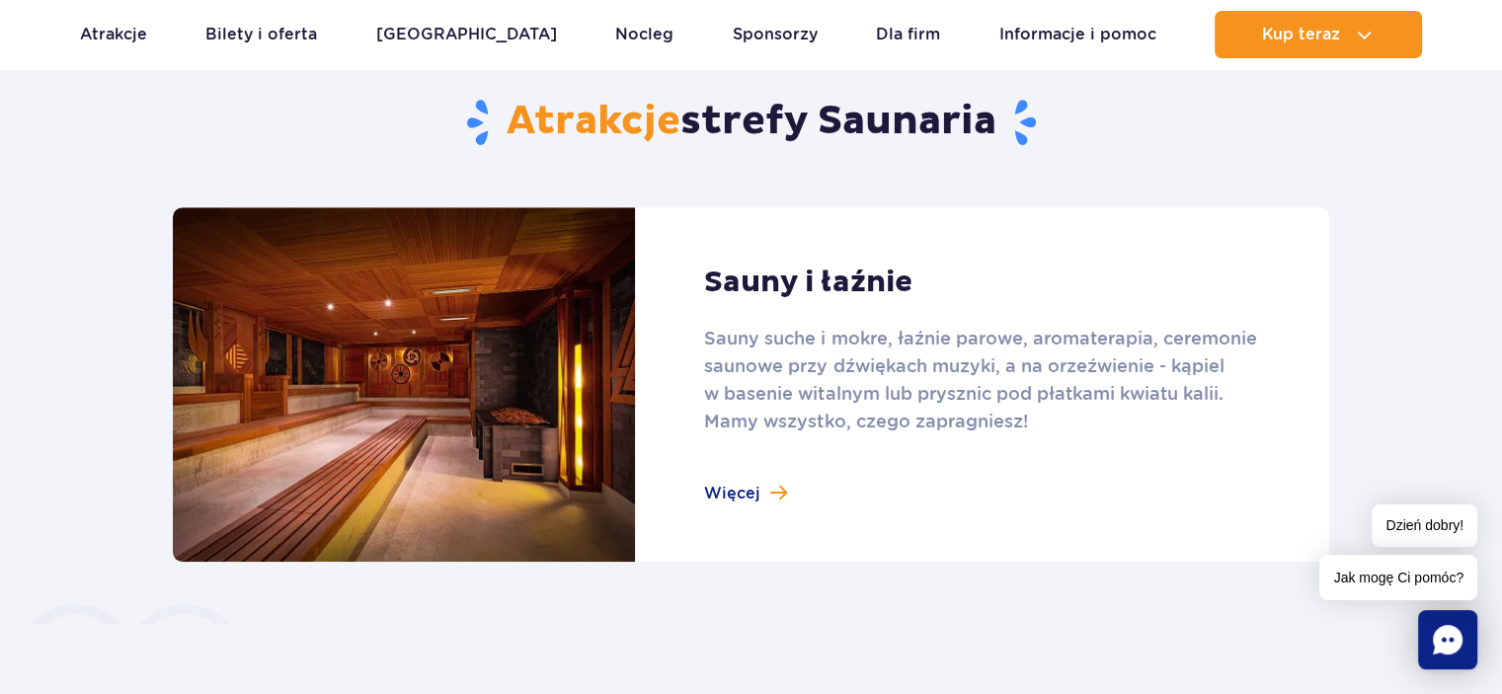
click at [735, 489] on link at bounding box center [751, 384] width 1157 height 355
click at [739, 494] on link at bounding box center [751, 384] width 1157 height 355
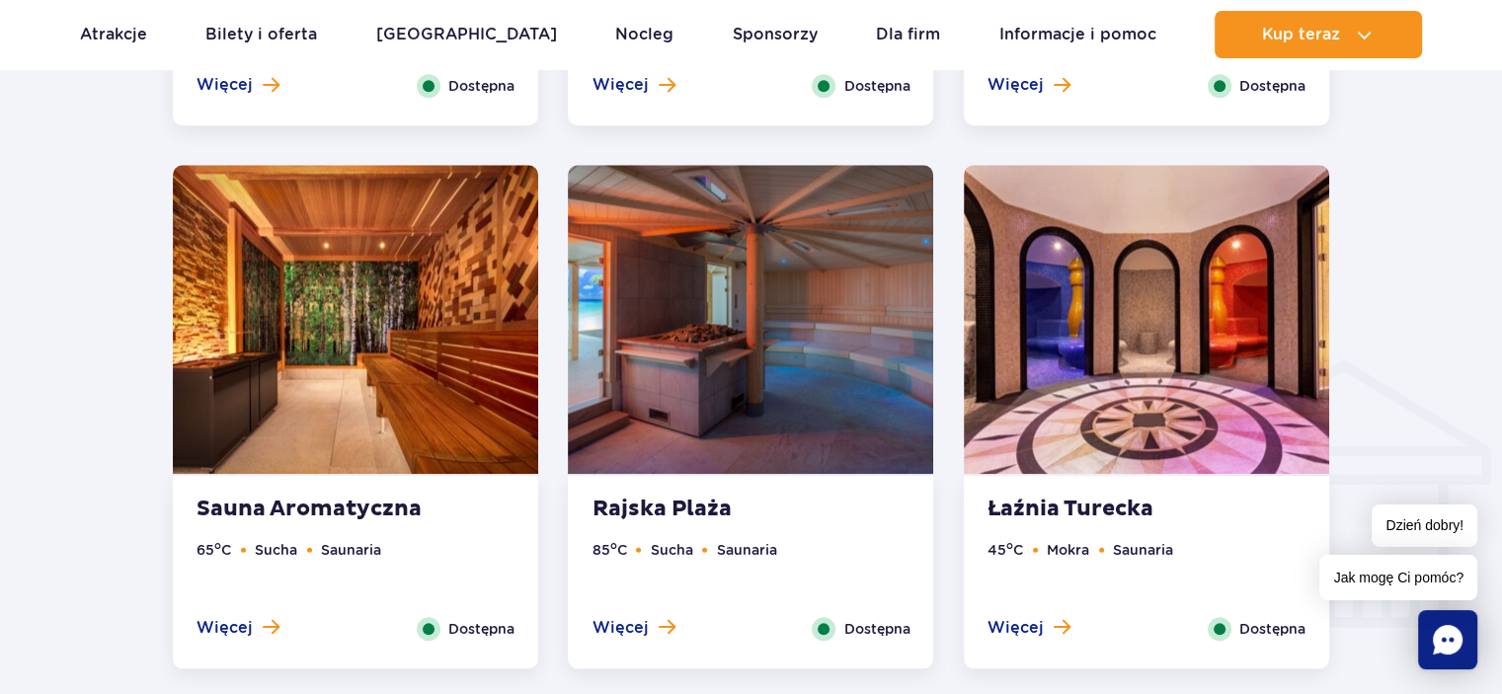
scroll to position [2185, 0]
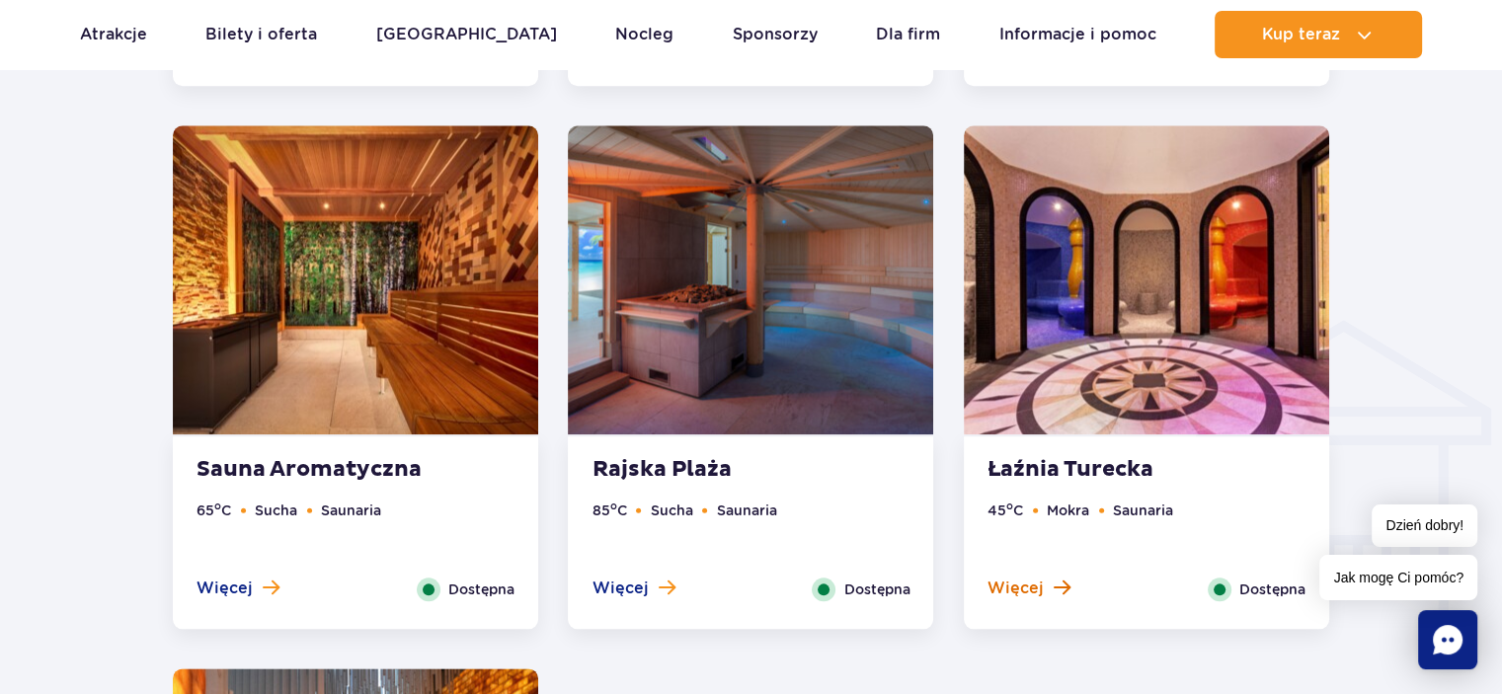
click at [1021, 578] on span "Więcej" at bounding box center [1016, 589] width 56 height 22
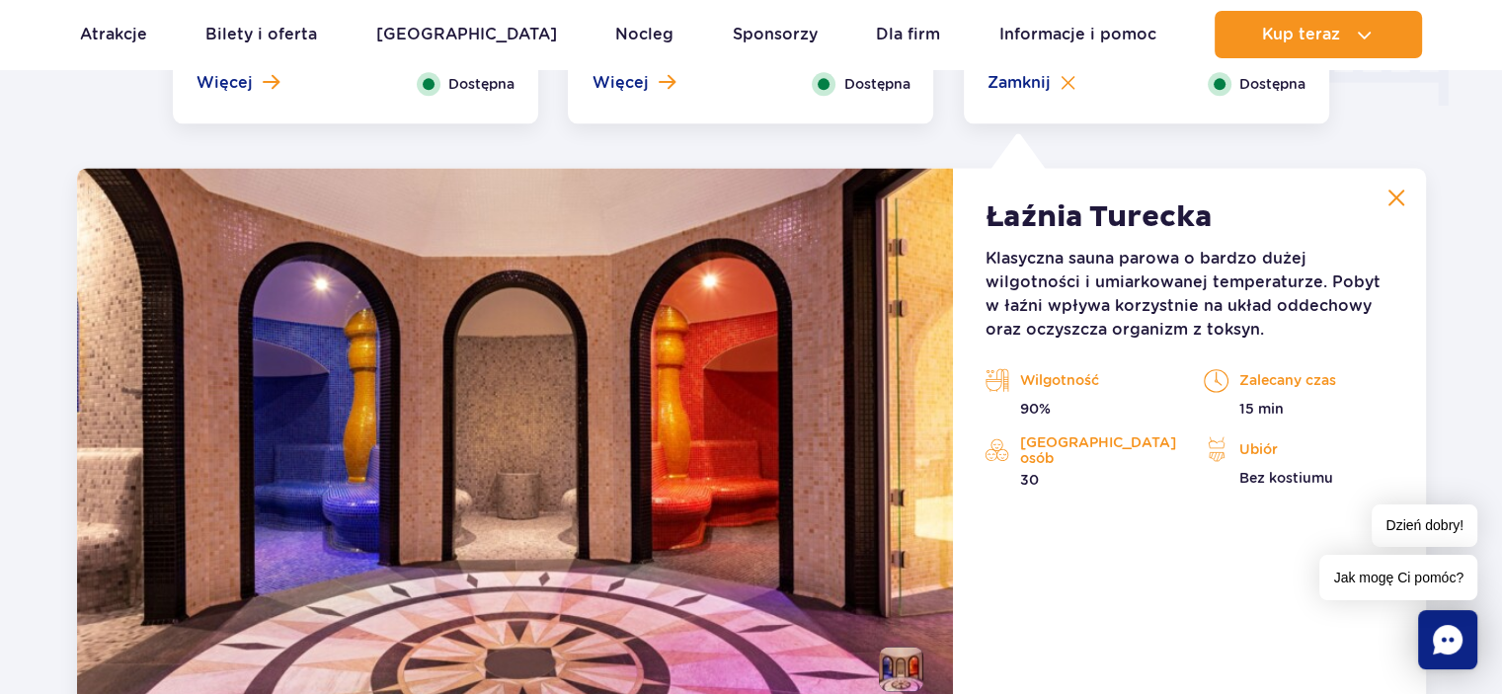
scroll to position [2739, 0]
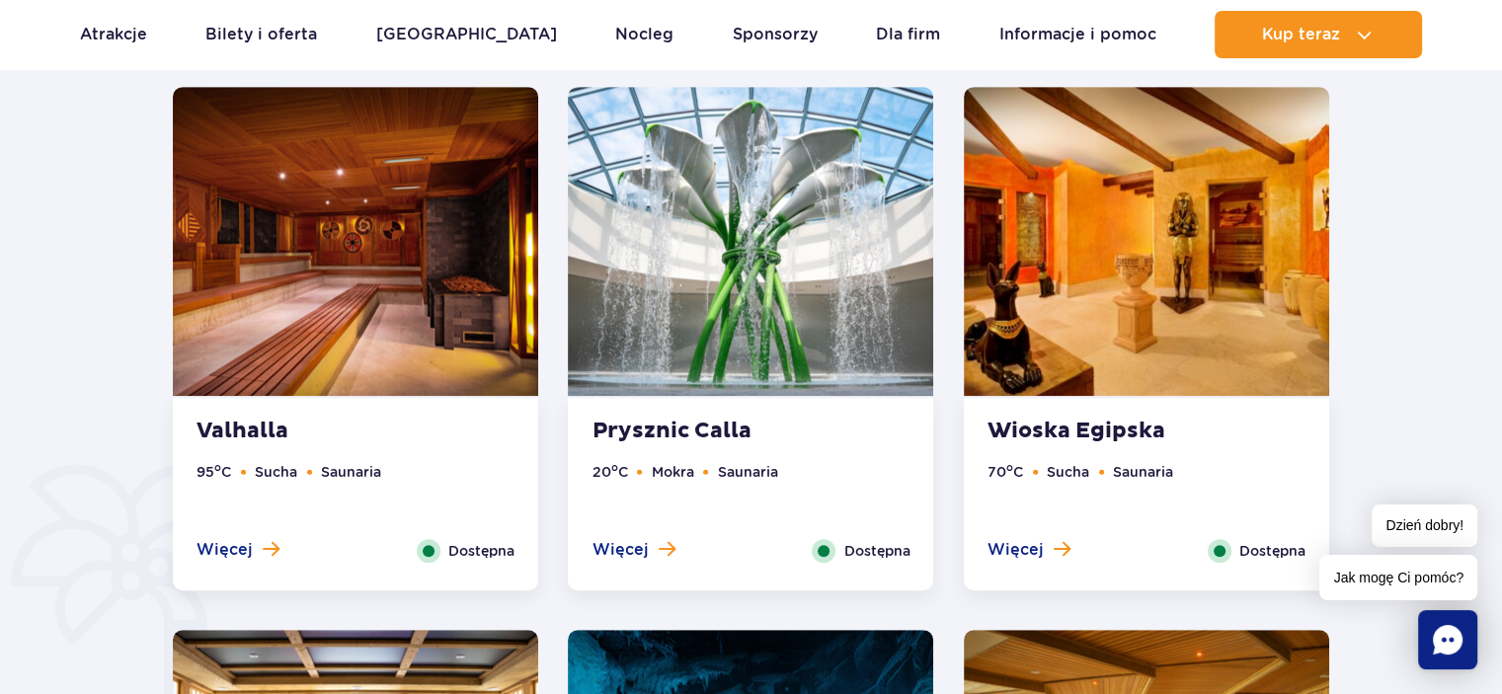
scroll to position [1146, 0]
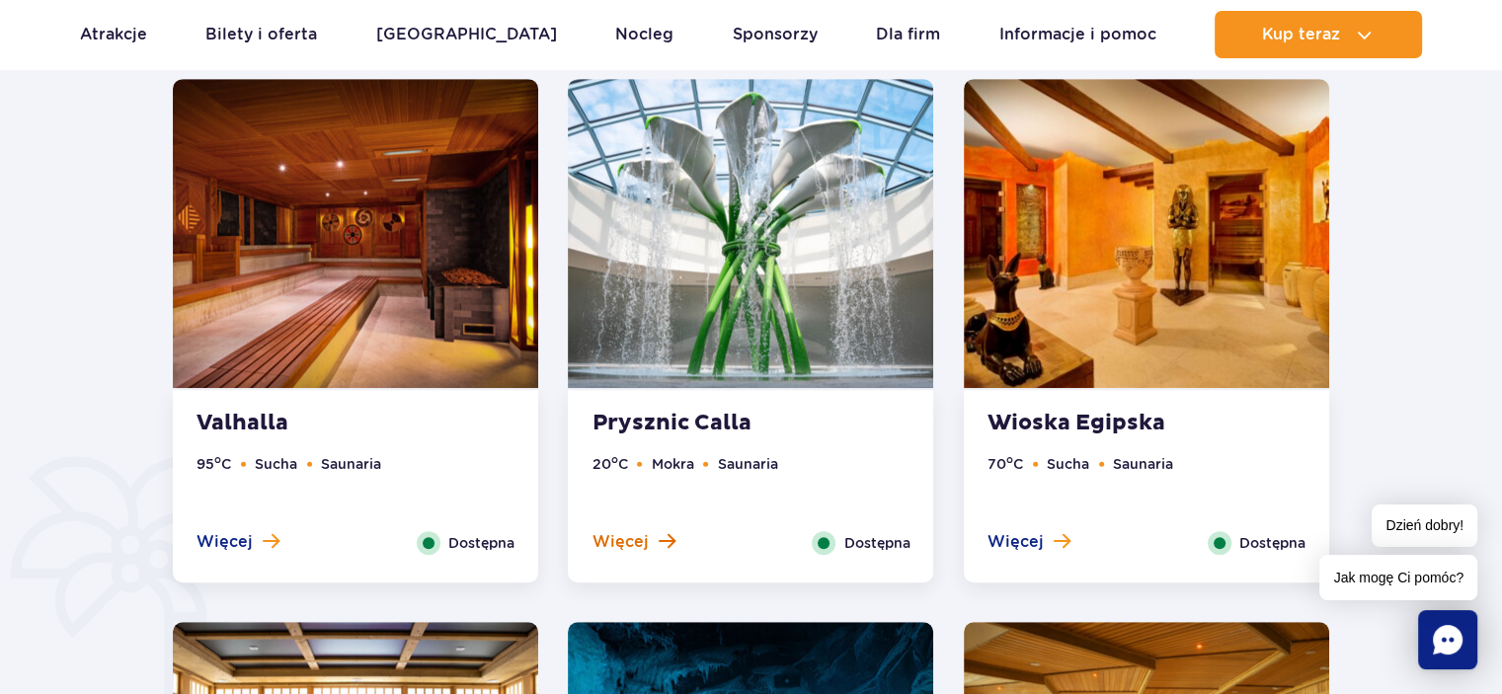
click at [630, 534] on span "Więcej" at bounding box center [620, 542] width 56 height 22
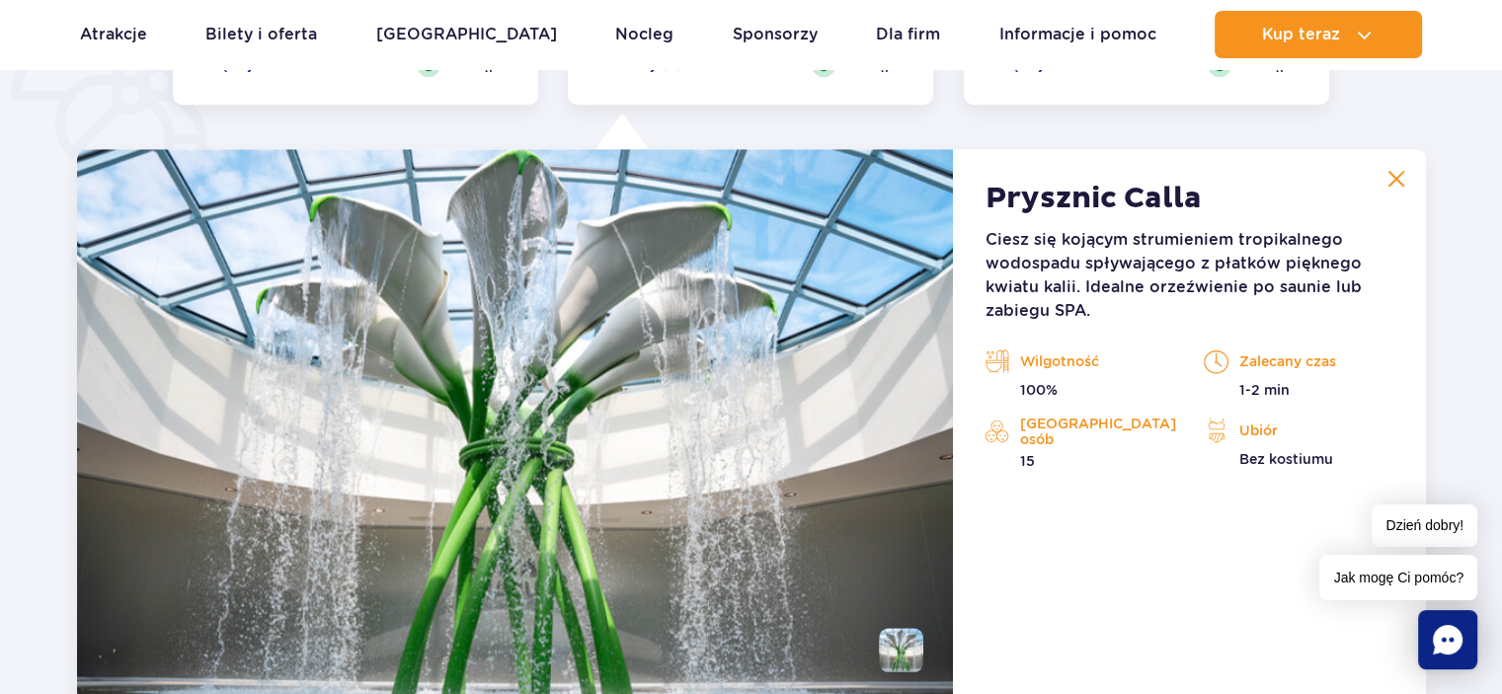
scroll to position [1655, 0]
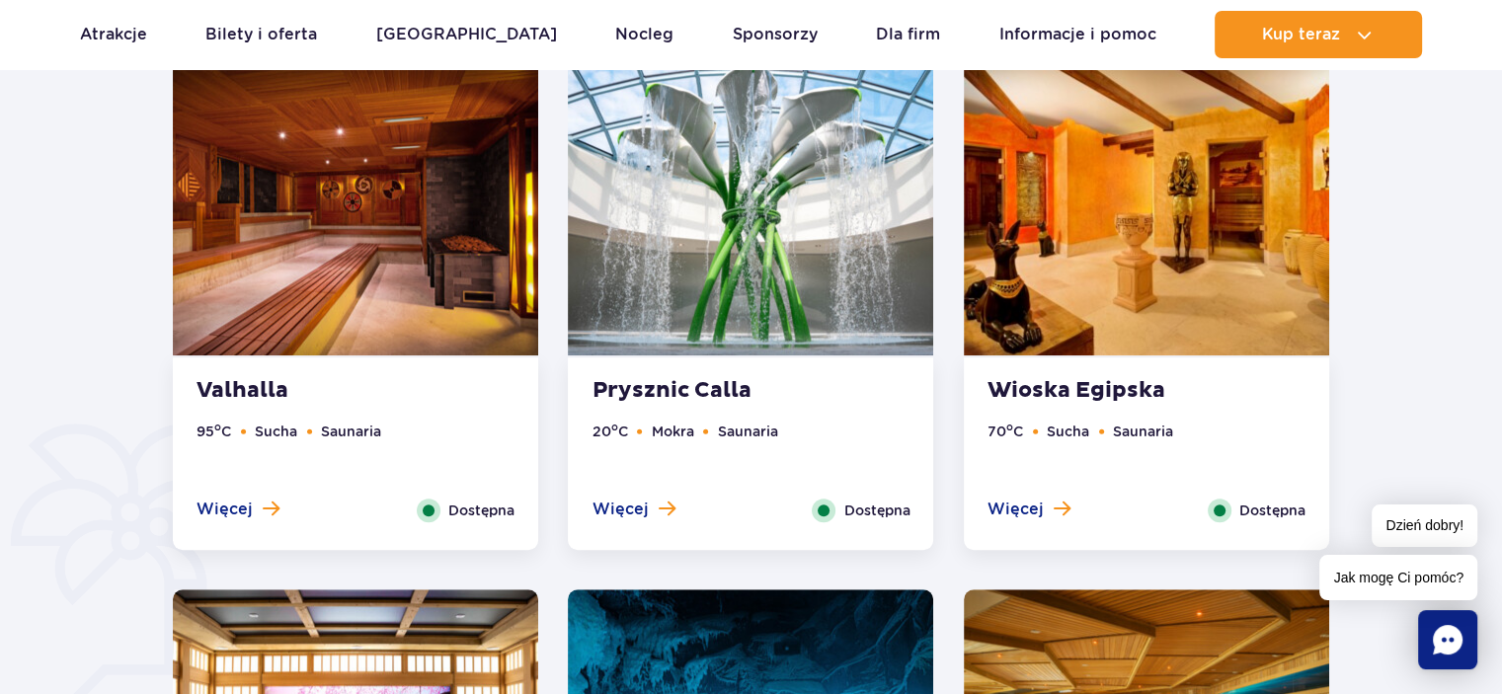
scroll to position [1219, 0]
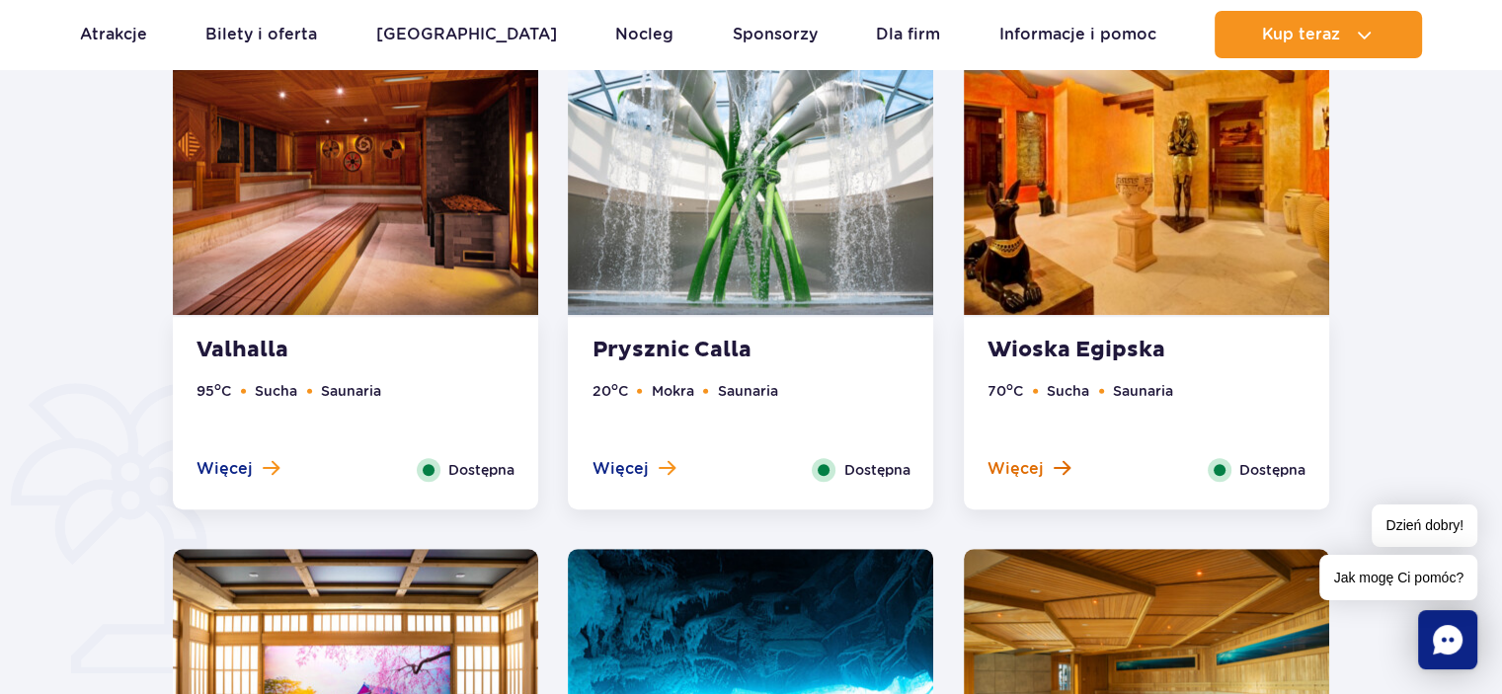
click at [1012, 458] on span "Więcej" at bounding box center [1016, 469] width 56 height 22
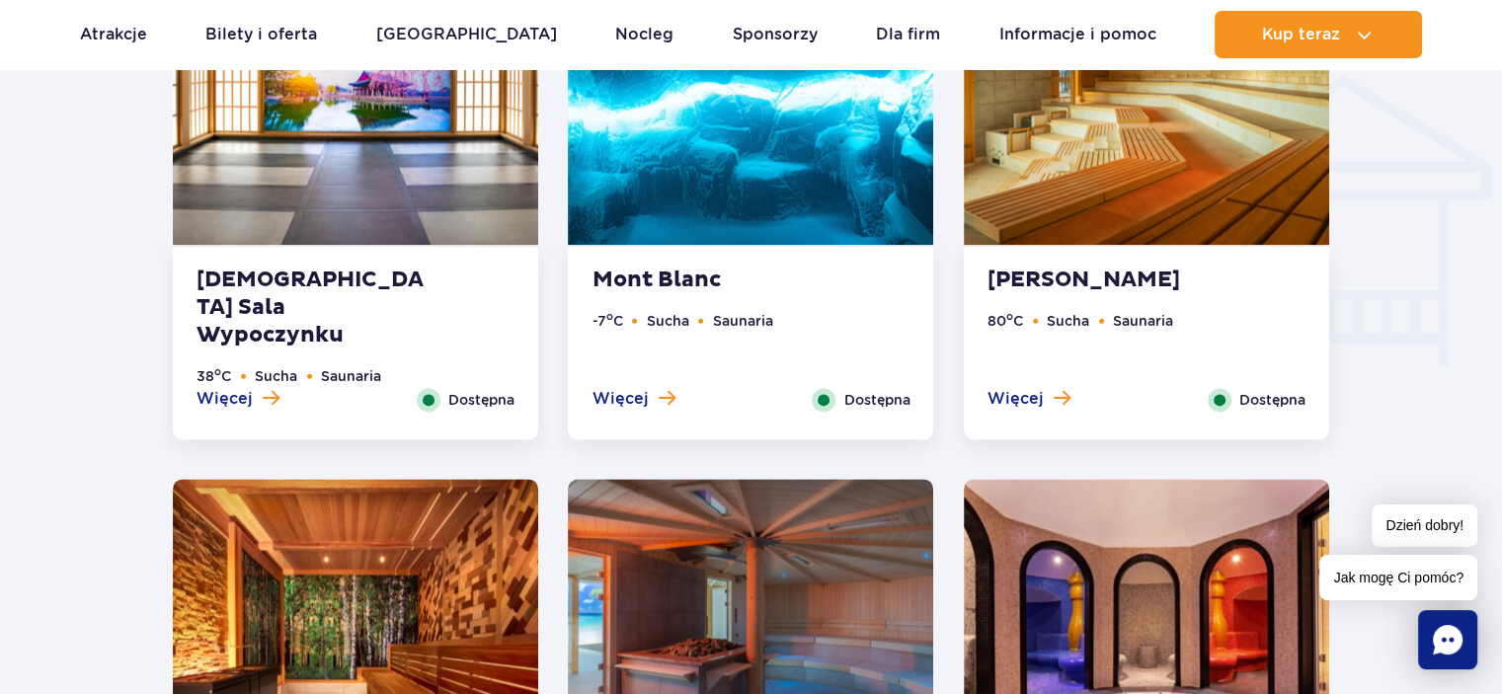
scroll to position [3039, 0]
